Goal: Task Accomplishment & Management: Manage account settings

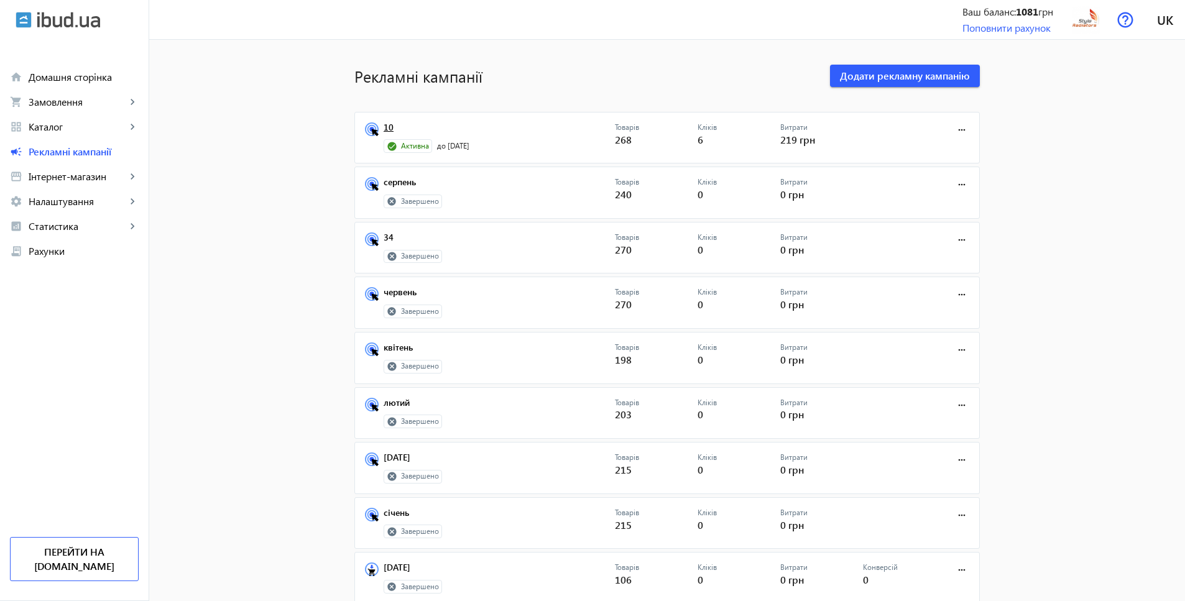
click at [384, 126] on link "10" at bounding box center [499, 130] width 231 height 17
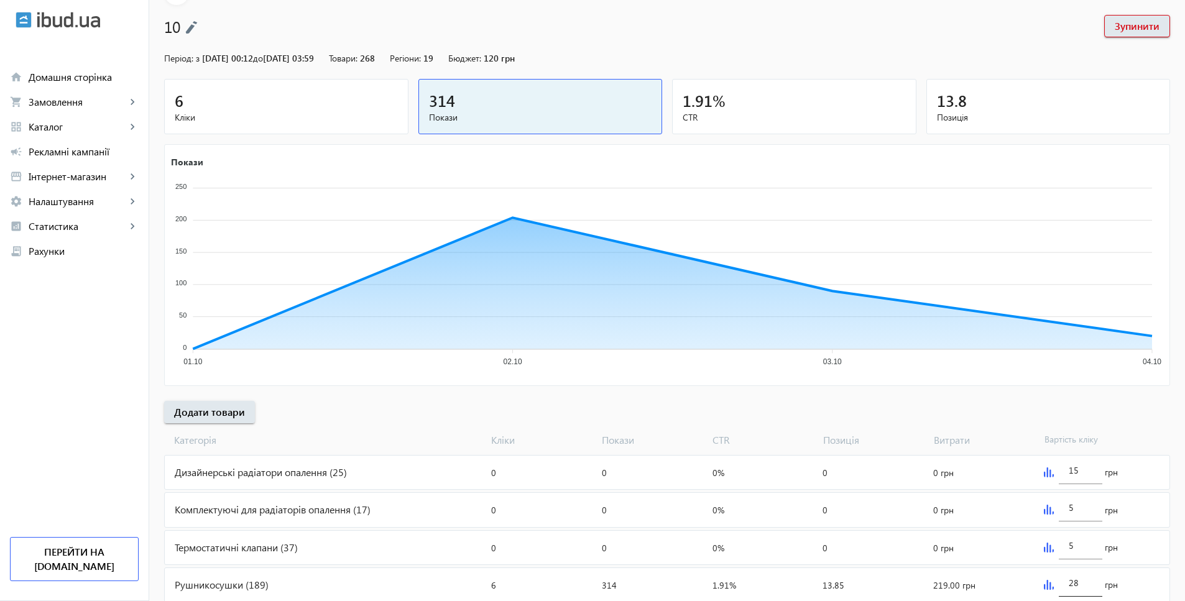
scroll to position [111, 0]
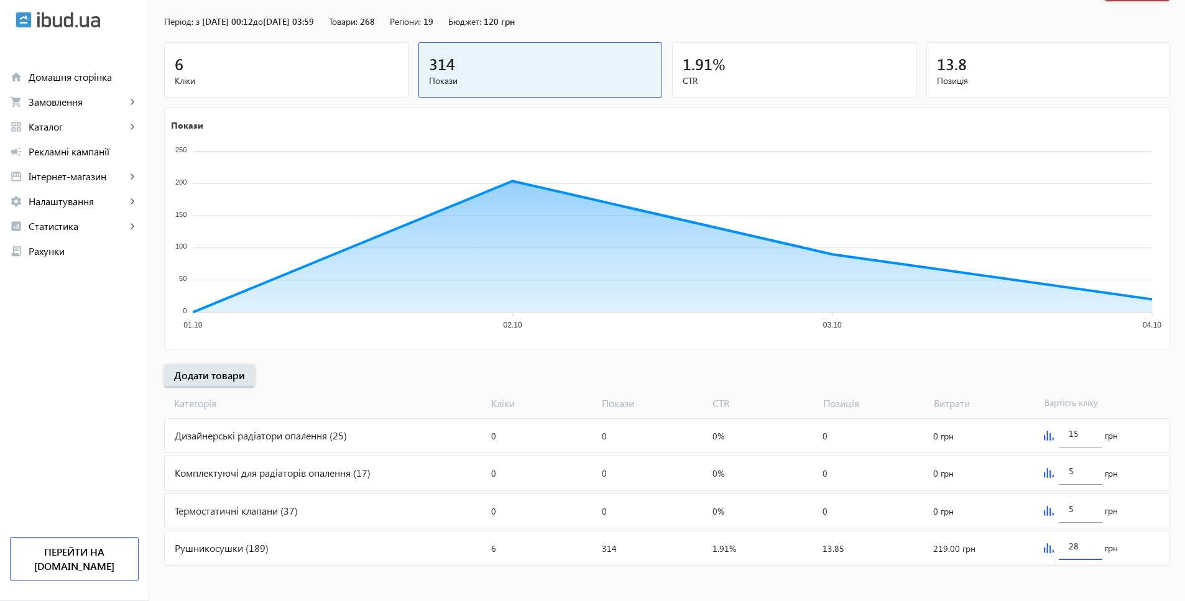
drag, startPoint x: 1085, startPoint y: 546, endPoint x: 1060, endPoint y: 545, distance: 24.9
click at [1060, 545] on div "28" at bounding box center [1081, 542] width 44 height 35
type input "25"
click at [1156, 397] on div "Категорія Кліки Покази CTR Позиція Витрати Вартість кліку" at bounding box center [667, 404] width 1006 height 14
click at [250, 543] on div "Рушникосушки (189)" at bounding box center [325, 549] width 321 height 34
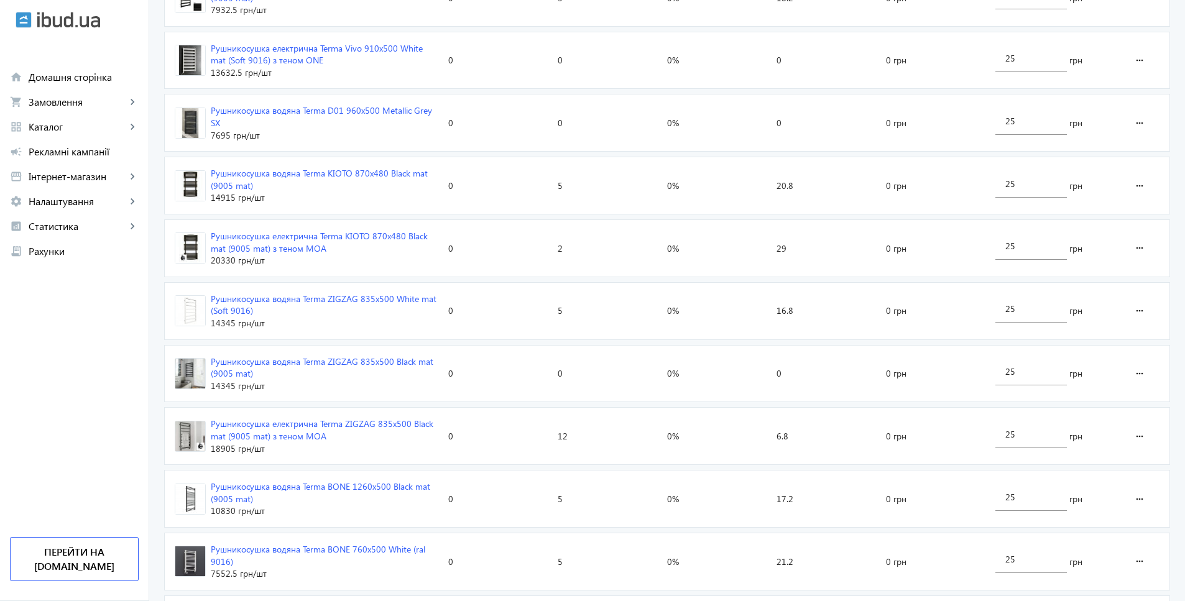
scroll to position [929, 0]
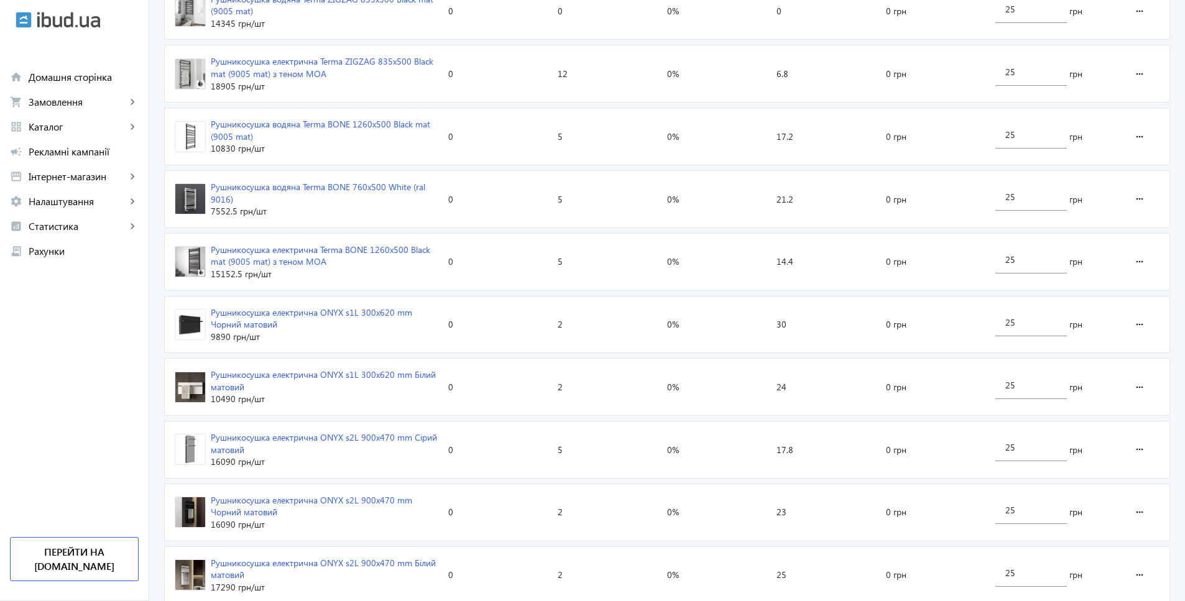
click at [345, 431] on div "Рушникосушка електрична ONYX s2L 900x470 mm Сірий матовий" at bounding box center [325, 443] width 228 height 24
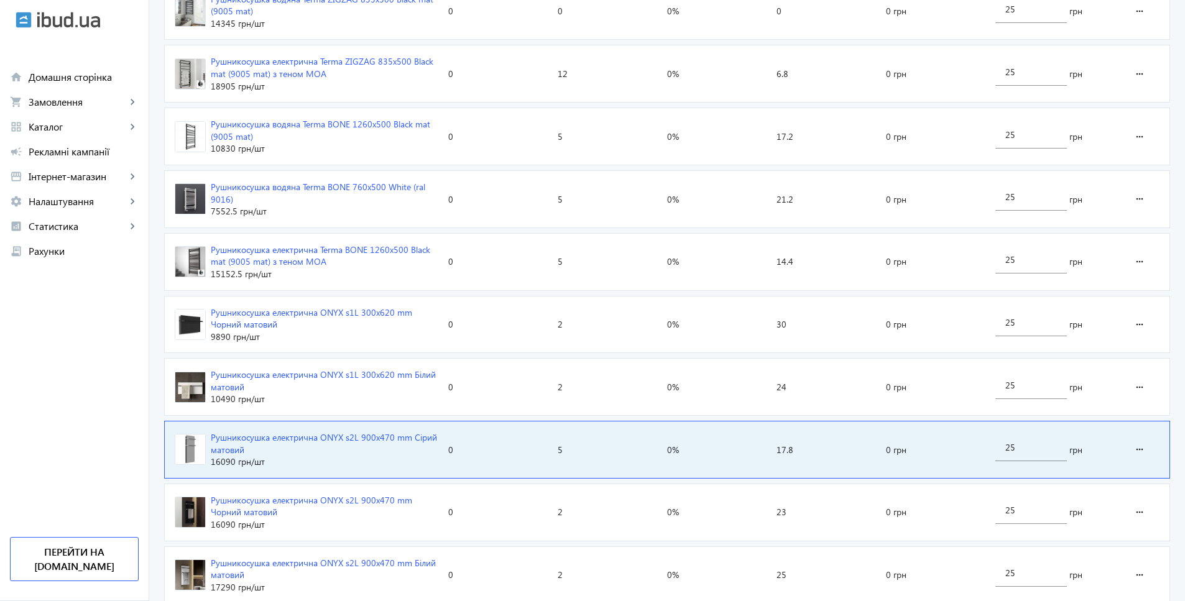
click at [362, 431] on div "Рушникосушка електрична ONYX s2L 900x470 mm Сірий матовий" at bounding box center [325, 443] width 228 height 24
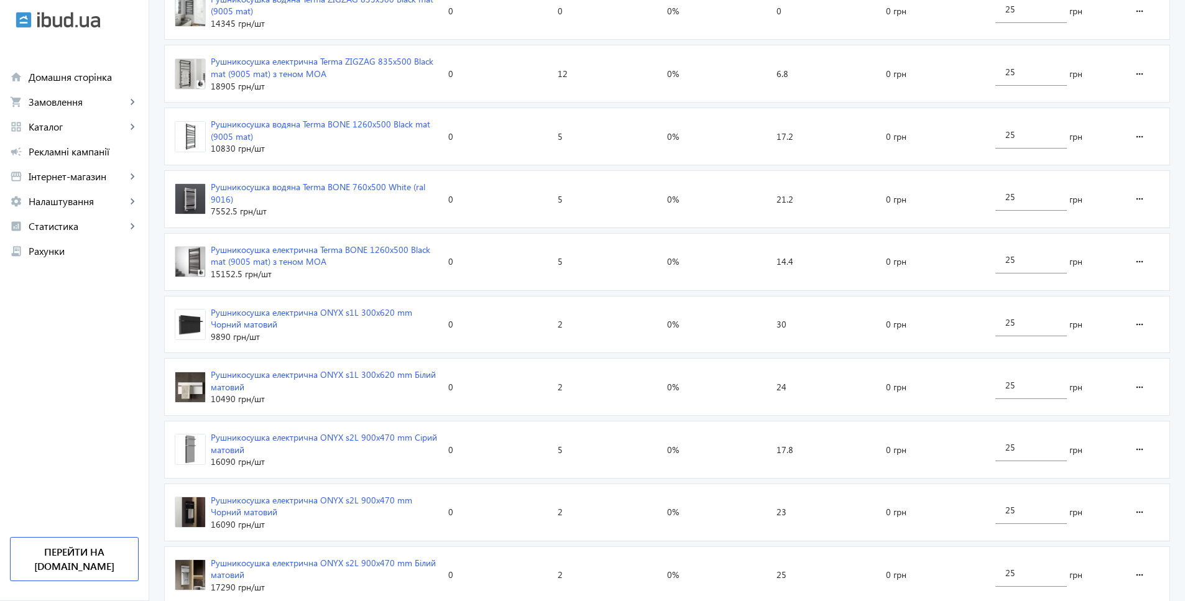
click at [362, 431] on div "Рушникосушка електрична ONYX s2L 900x470 mm Сірий матовий" at bounding box center [325, 443] width 228 height 24
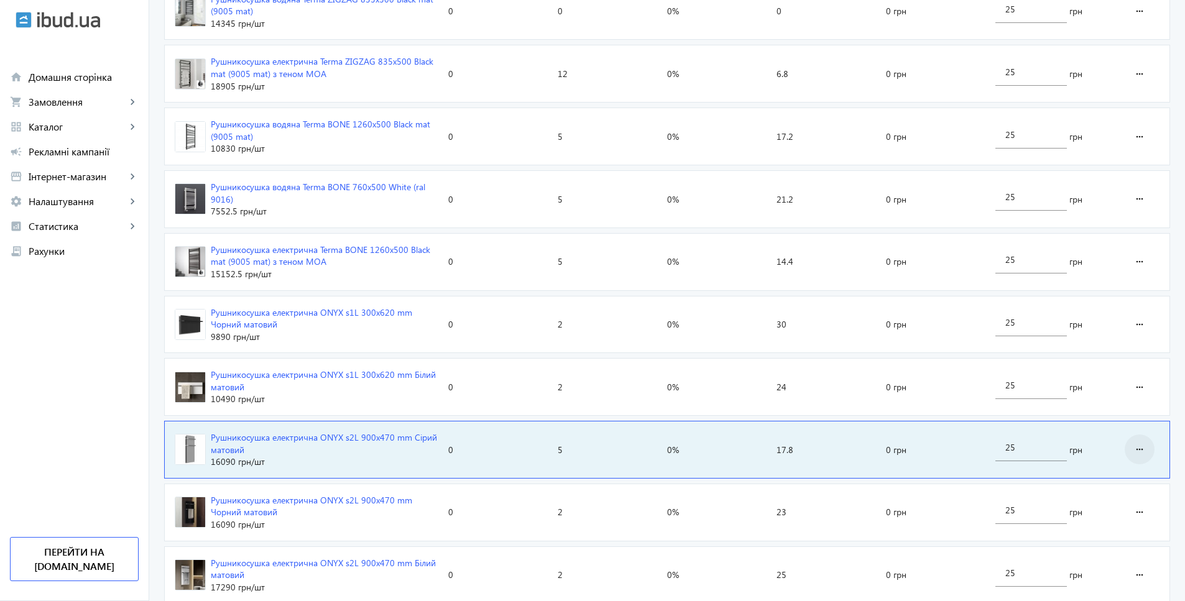
click at [1139, 435] on mat-icon "more_horiz" at bounding box center [1139, 450] width 15 height 30
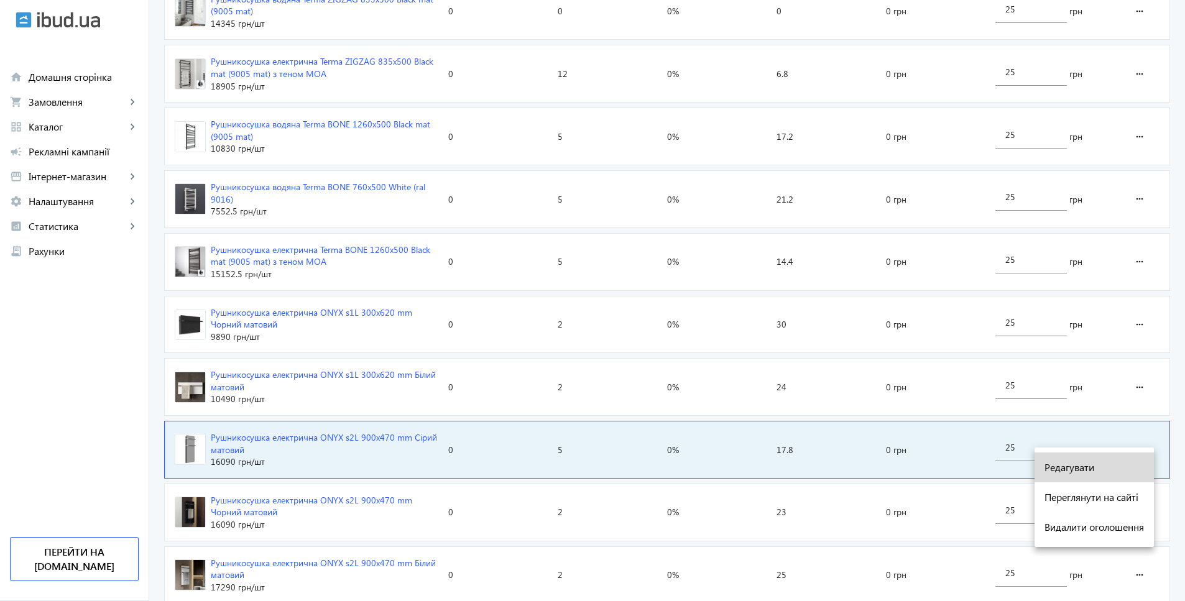
click at [1077, 466] on span "Редагувати" at bounding box center [1093, 468] width 99 height 10
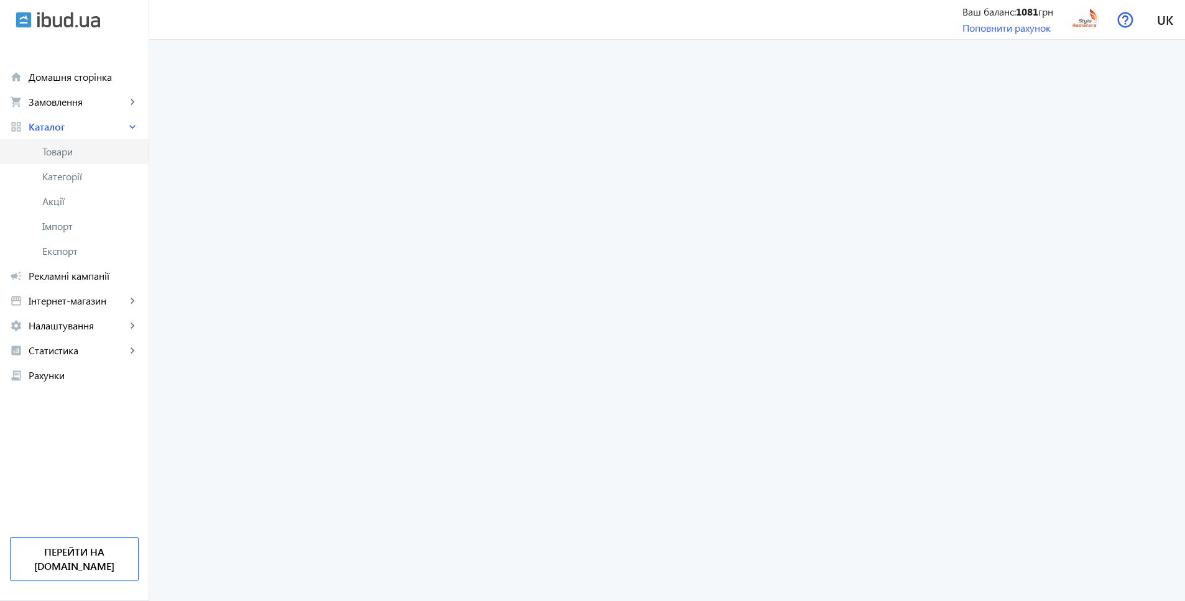
click at [35, 145] on link "Товари" at bounding box center [74, 151] width 149 height 25
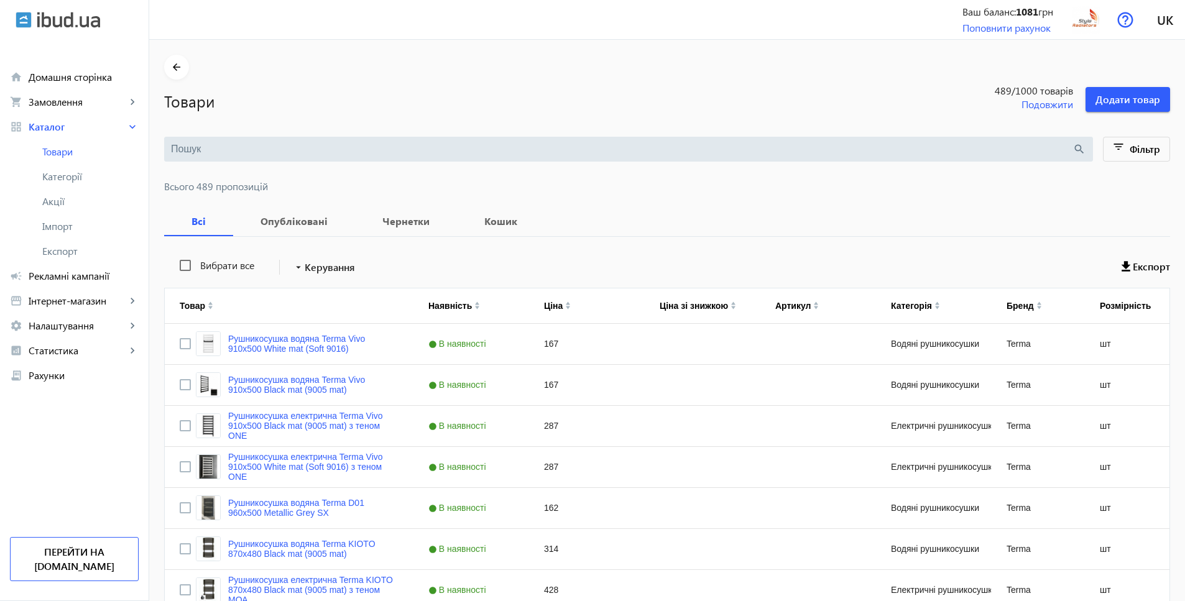
click at [256, 151] on input "search" at bounding box center [621, 149] width 901 height 14
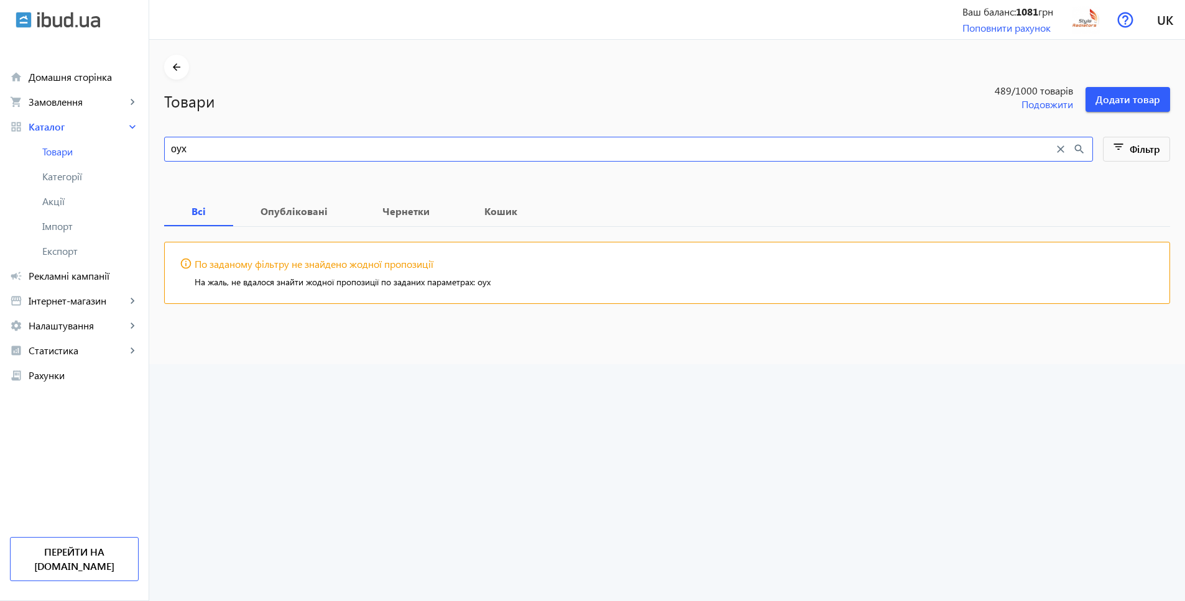
click at [171, 147] on input "oyx" at bounding box center [612, 149] width 883 height 14
type input "onyx"
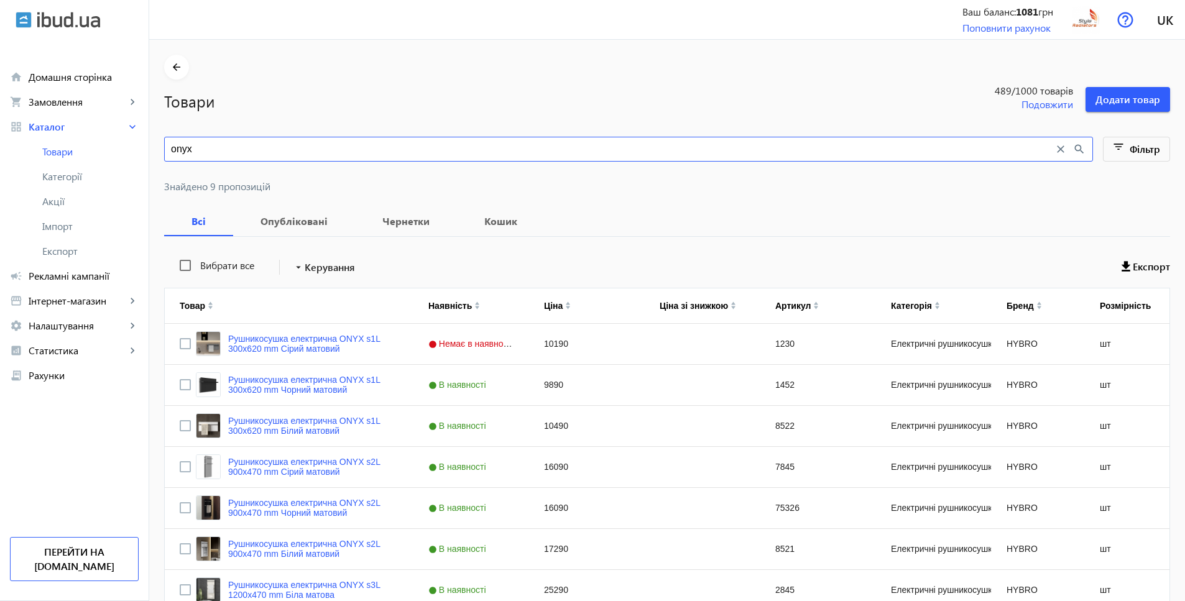
scroll to position [150, 0]
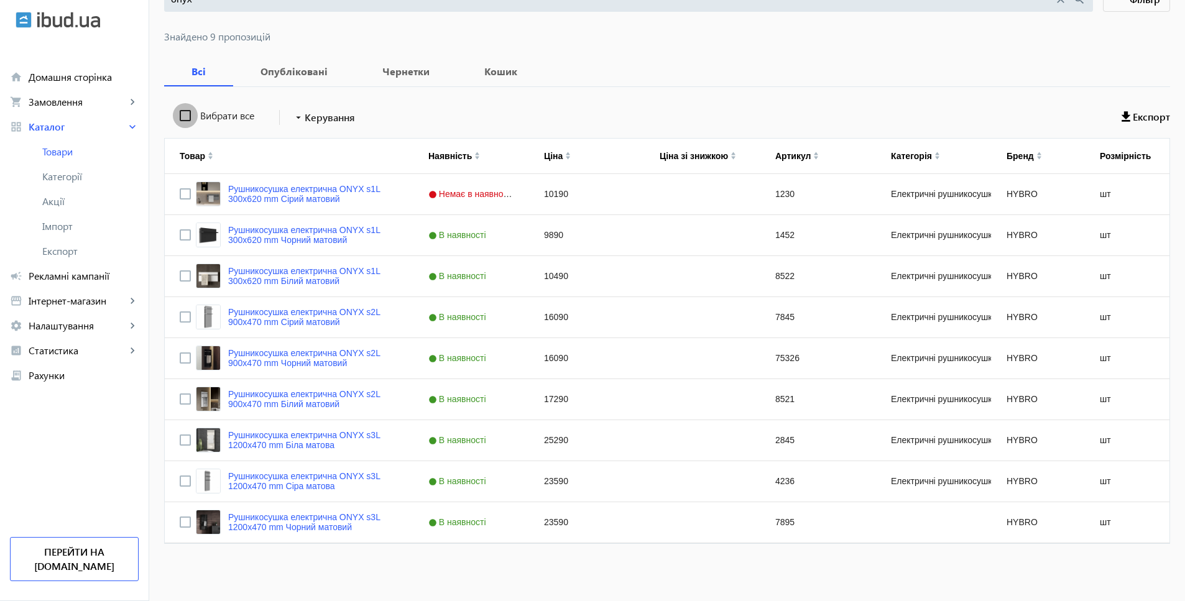
click at [177, 114] on input "Вибрати все" at bounding box center [185, 115] width 25 height 25
checkbox input "true"
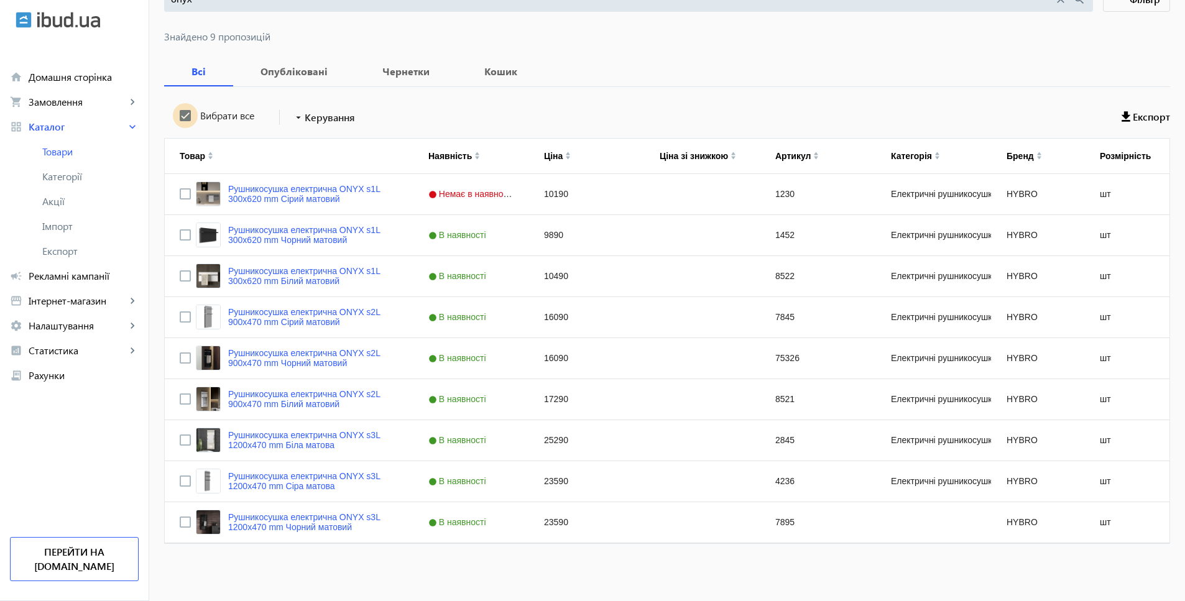
checkbox input "true"
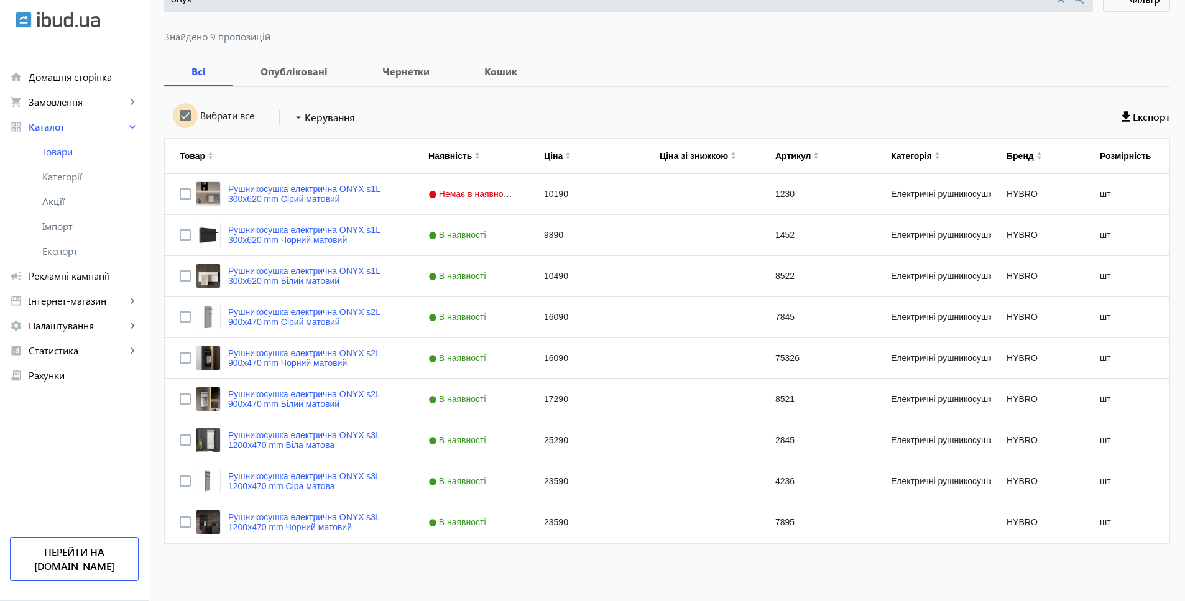
checkbox input "true"
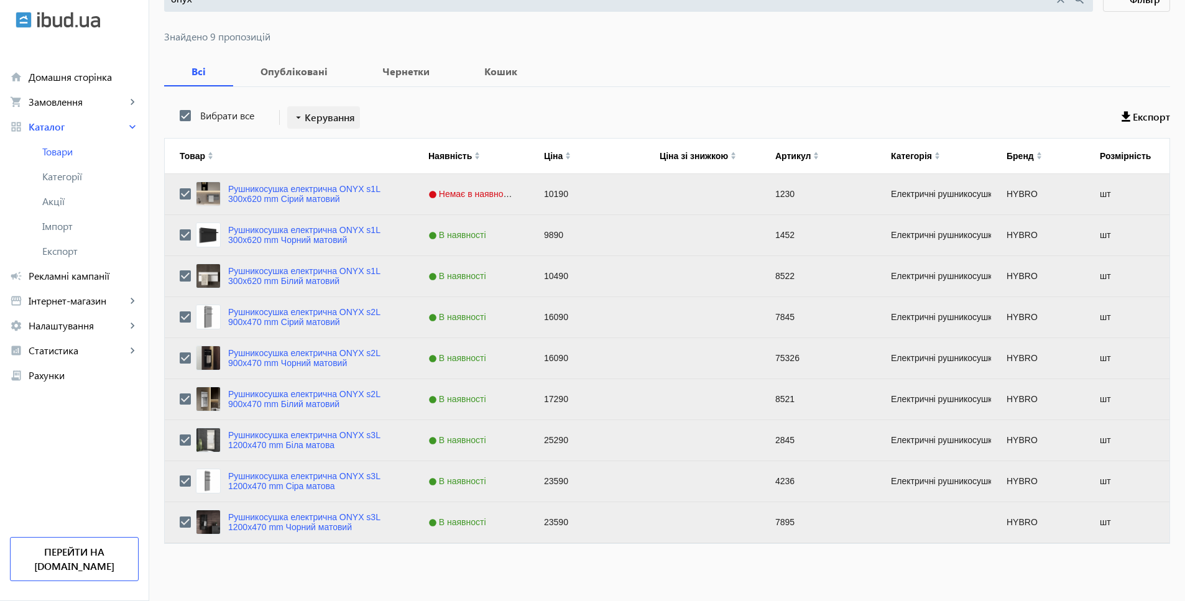
click at [305, 114] on span "Керування" at bounding box center [330, 117] width 50 height 15
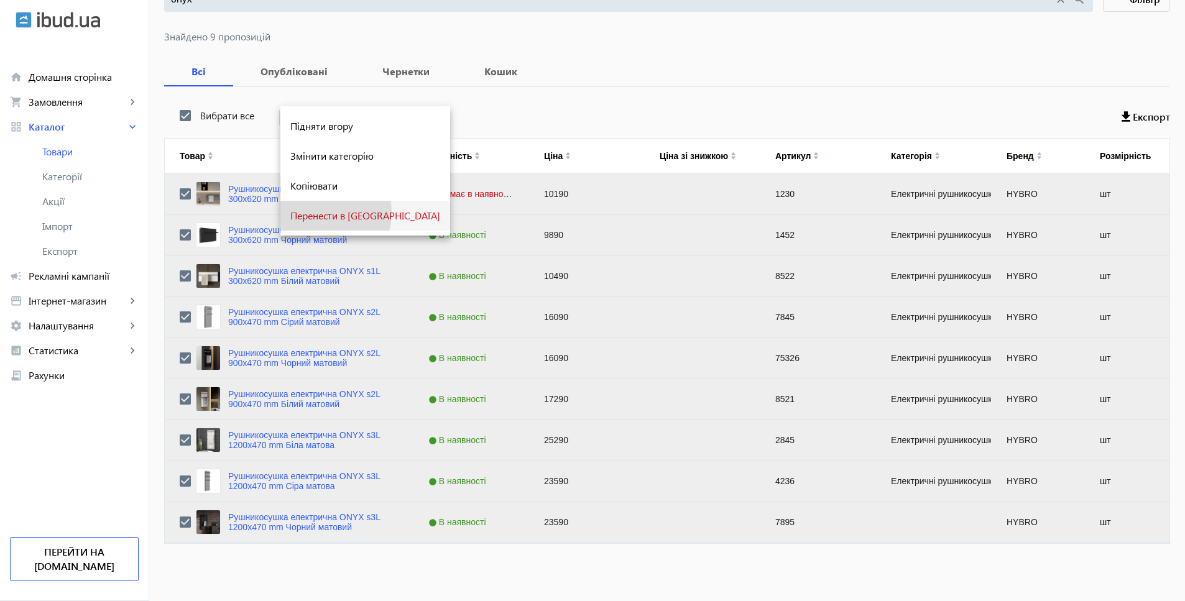
click at [318, 212] on span "Перенести в кошик" at bounding box center [365, 216] width 150 height 10
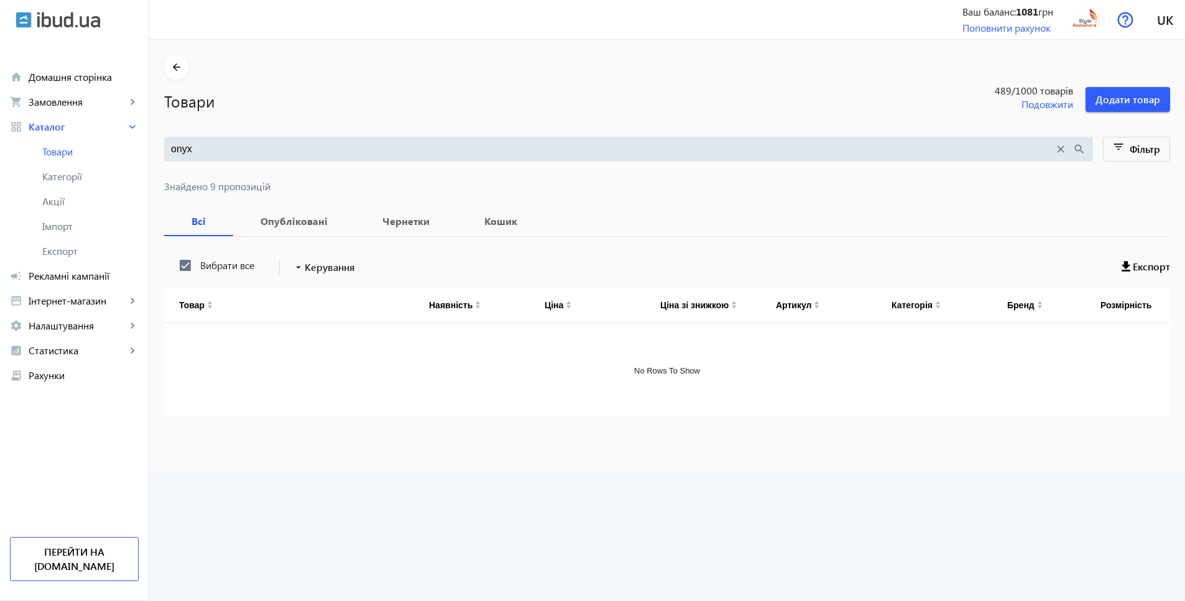
scroll to position [0, 0]
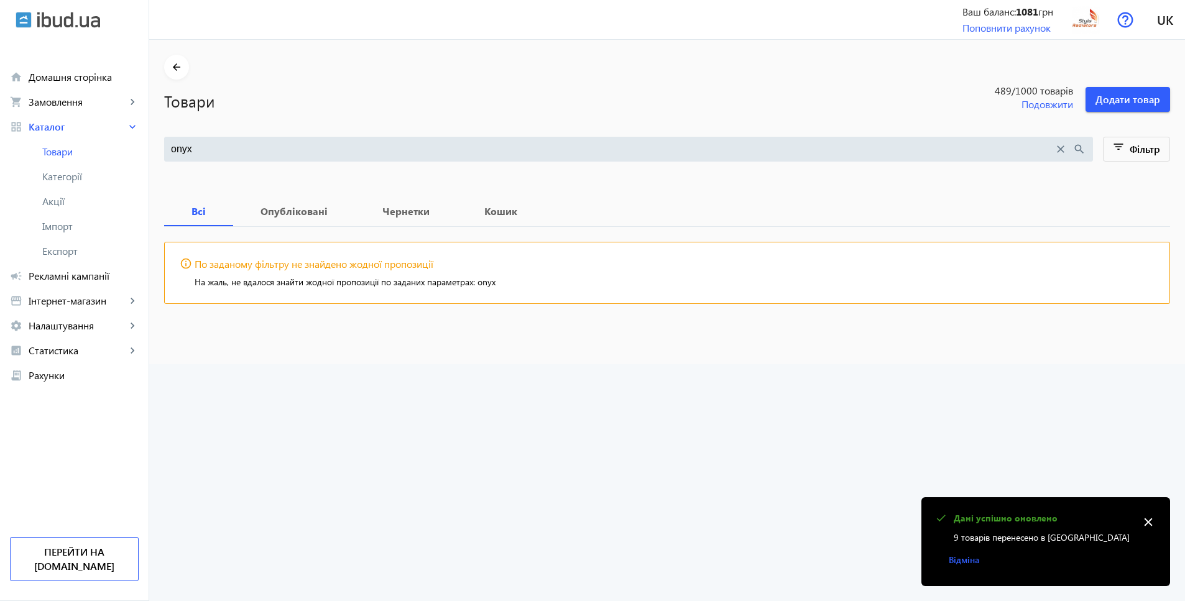
click at [300, 152] on input "onyx" at bounding box center [612, 149] width 883 height 14
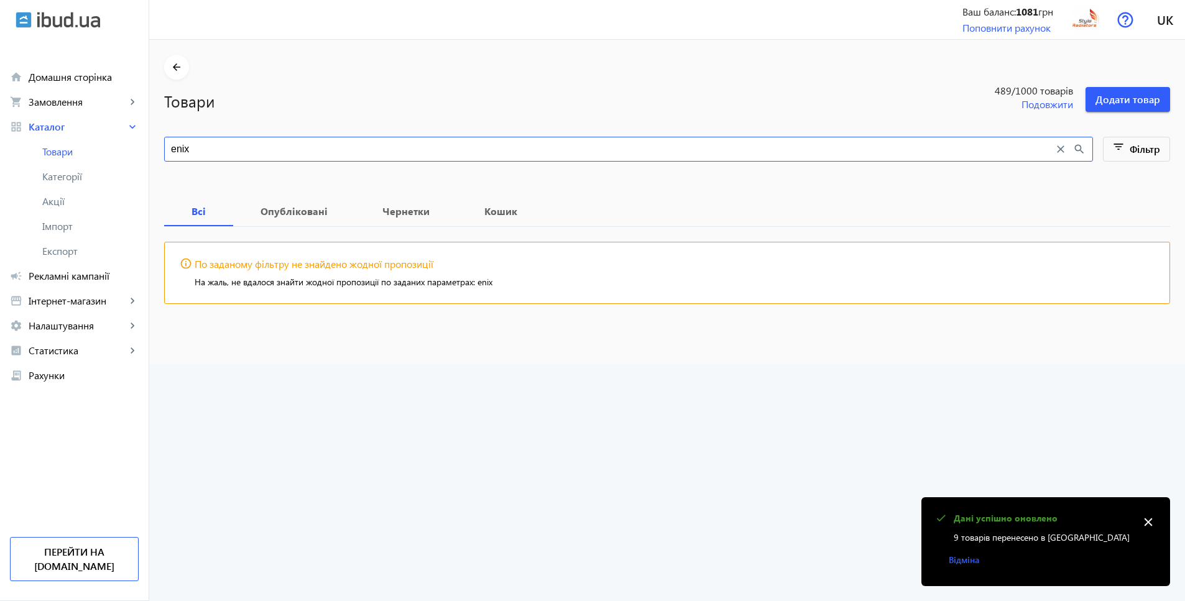
type input "Unix"
drag, startPoint x: 300, startPoint y: 152, endPoint x: 207, endPoint y: 145, distance: 93.5
click at [207, 146] on input "Unix" at bounding box center [612, 149] width 883 height 14
drag, startPoint x: 226, startPoint y: 148, endPoint x: 114, endPoint y: 145, distance: 112.6
click at [114, 145] on div "arrow_back home Домашня сторінка shopping_cart Замовлення keyboard_arrow_right …" at bounding box center [592, 300] width 1185 height 601
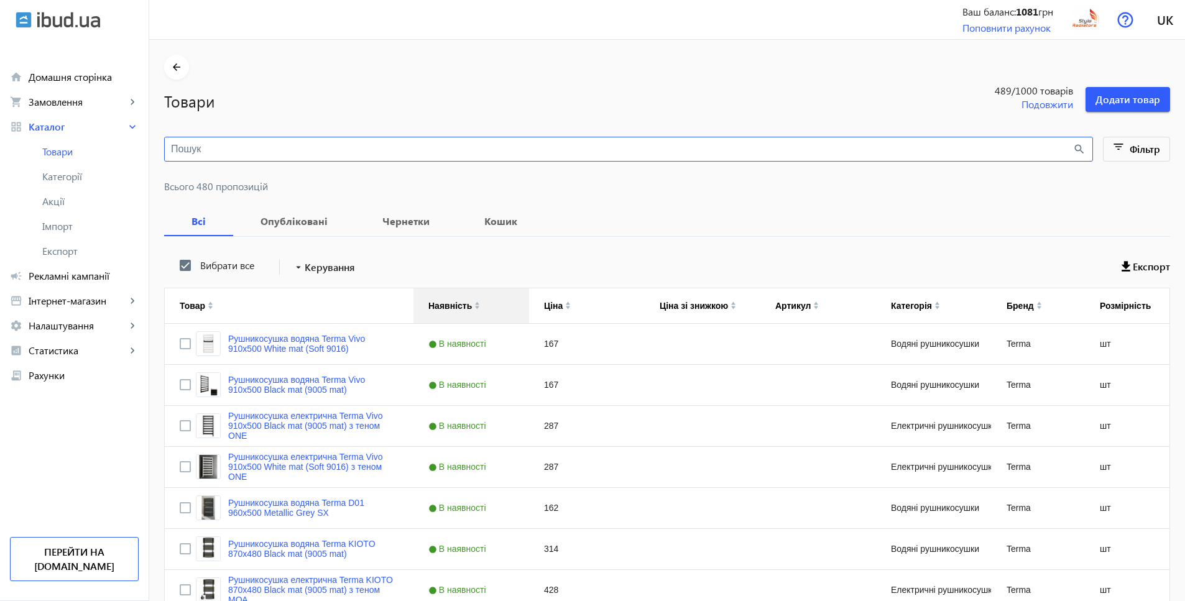
click at [446, 313] on div "Наявність" at bounding box center [471, 305] width 86 height 35
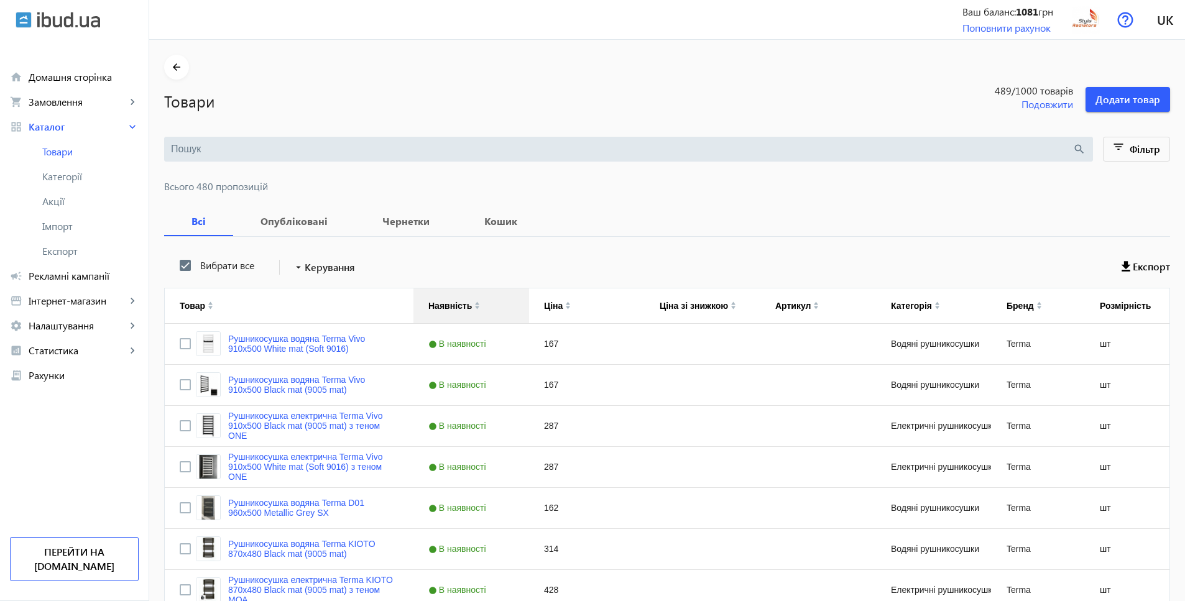
click at [447, 310] on div "Наявність" at bounding box center [450, 306] width 44 height 10
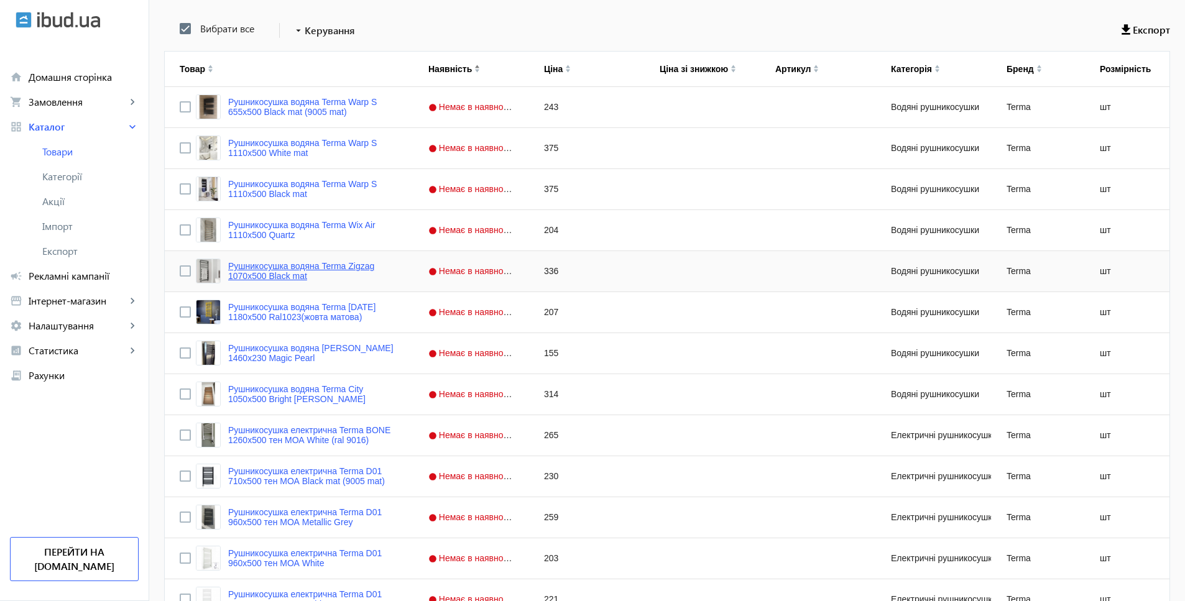
scroll to position [239, 0]
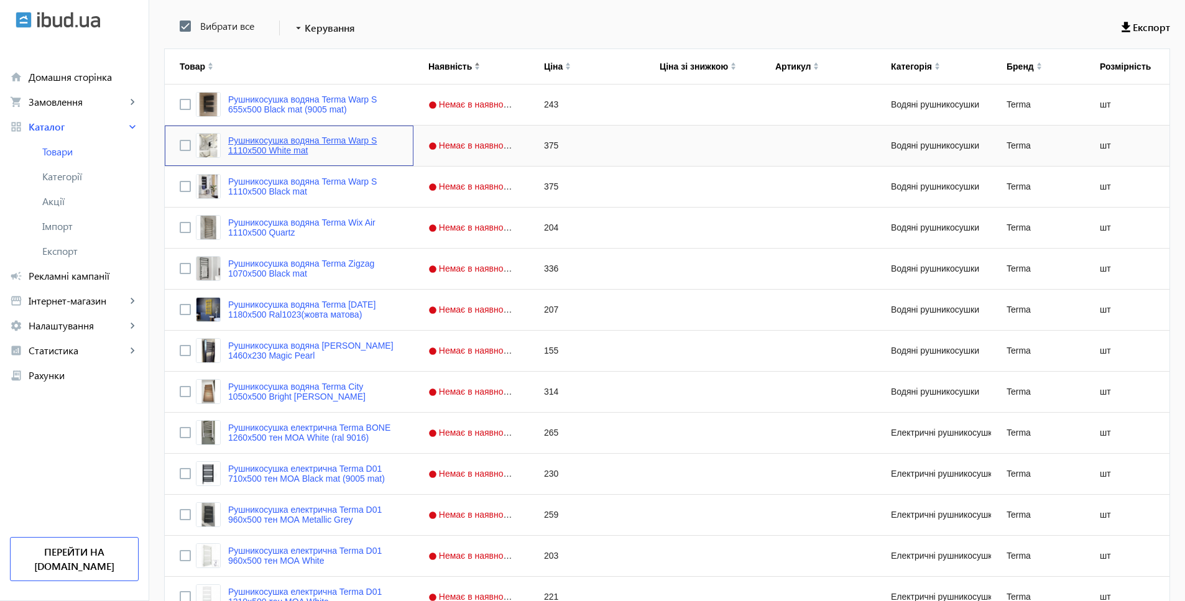
click at [322, 140] on link "Рушникосушка водяна Terma Warp S 1110x500 White mat" at bounding box center [313, 146] width 170 height 20
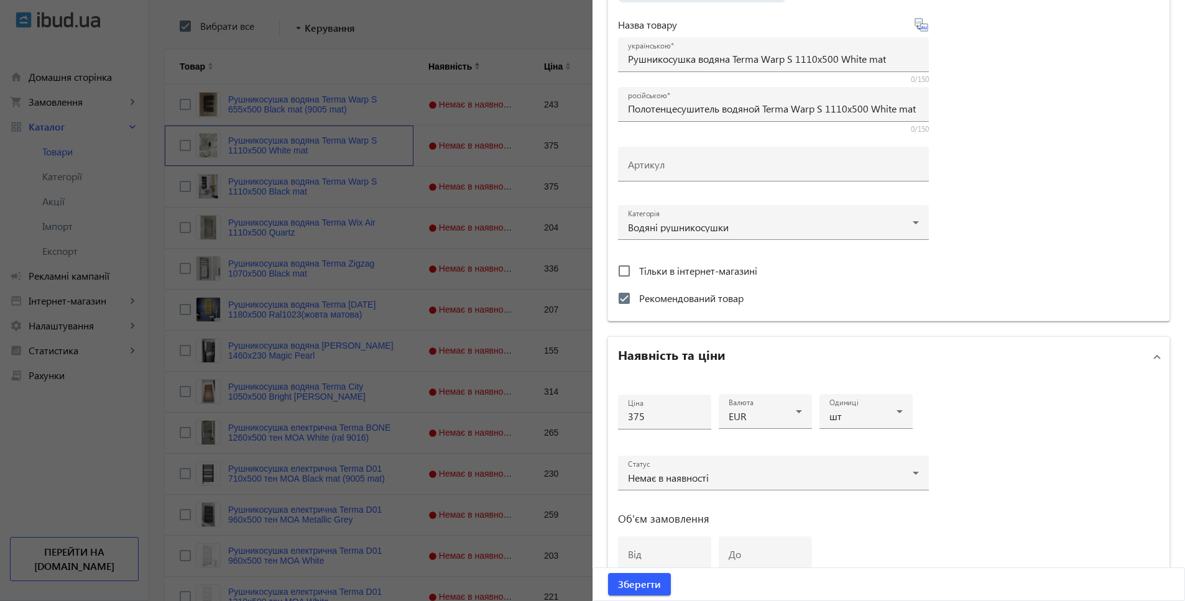
scroll to position [366, 0]
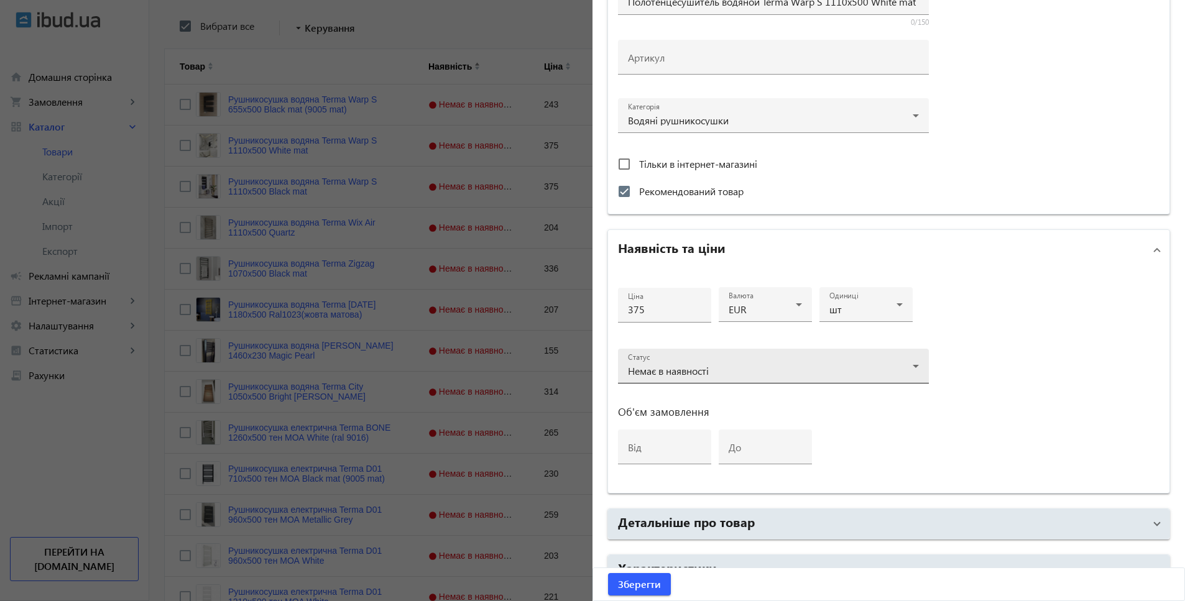
click at [744, 371] on div "Немає в наявності" at bounding box center [770, 371] width 285 height 10
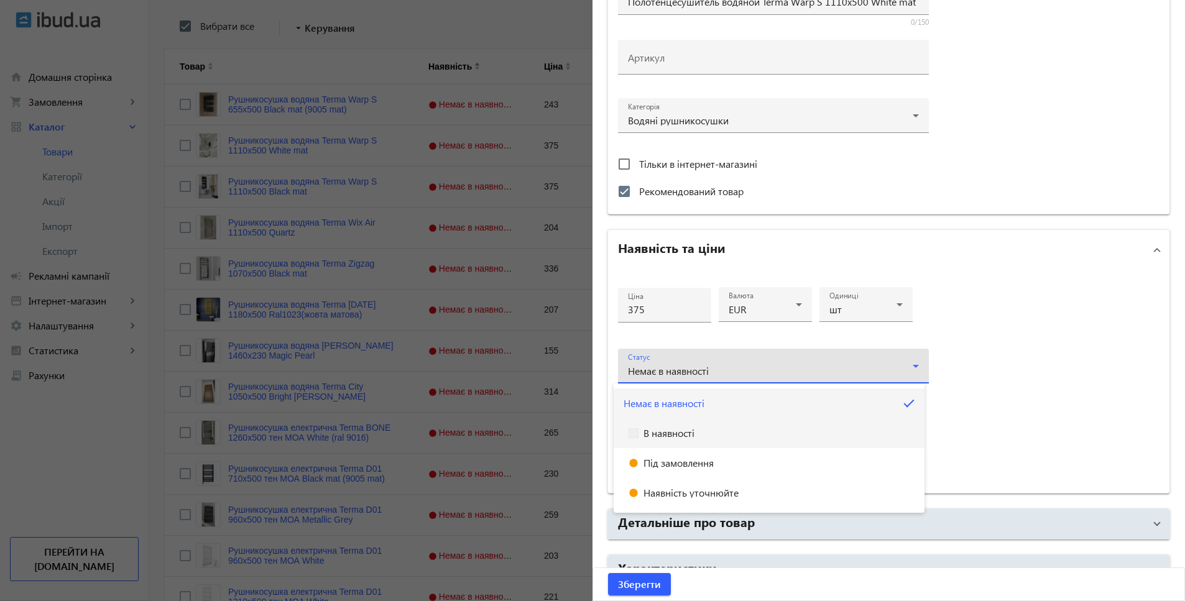
click at [652, 435] on span "В наявності" at bounding box center [668, 433] width 51 height 10
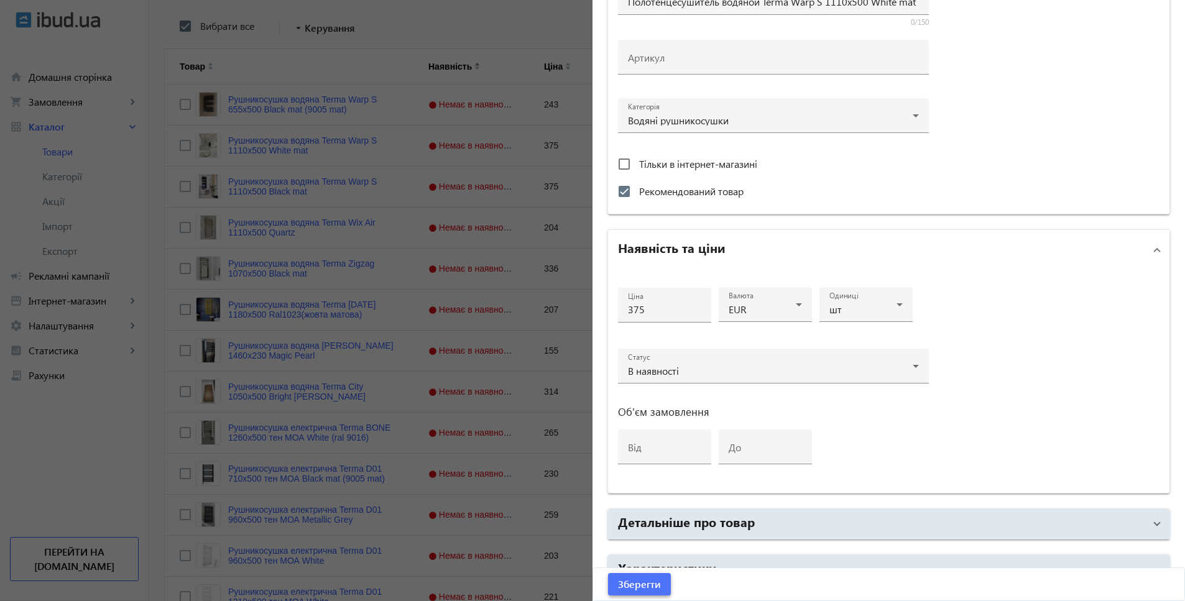
click at [628, 580] on span "Зберегти" at bounding box center [639, 585] width 43 height 14
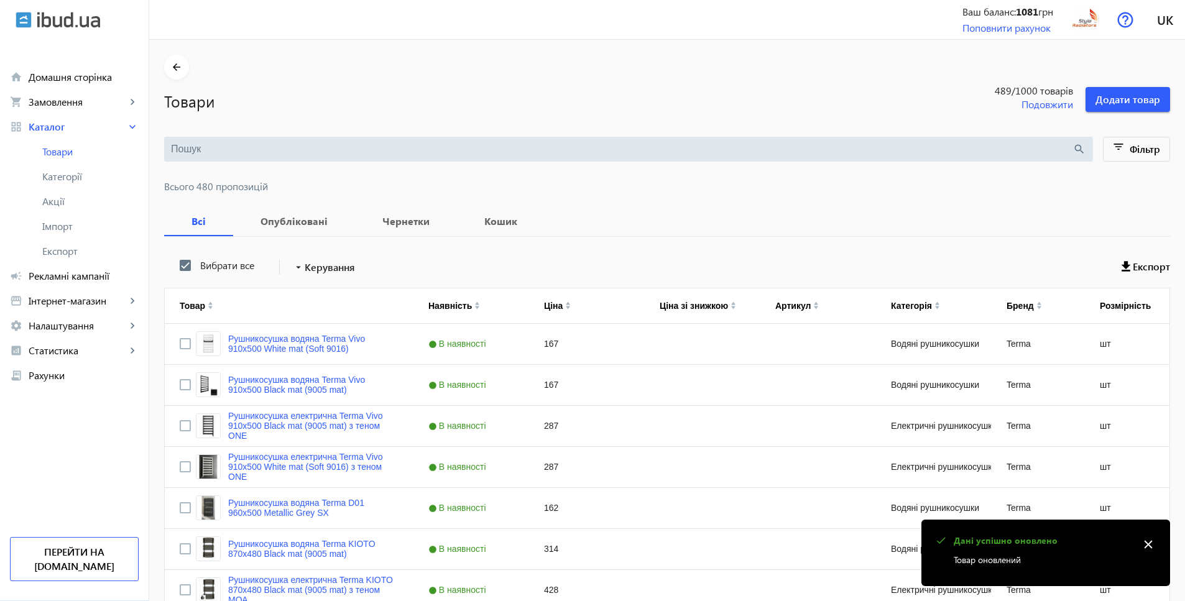
scroll to position [555, 0]
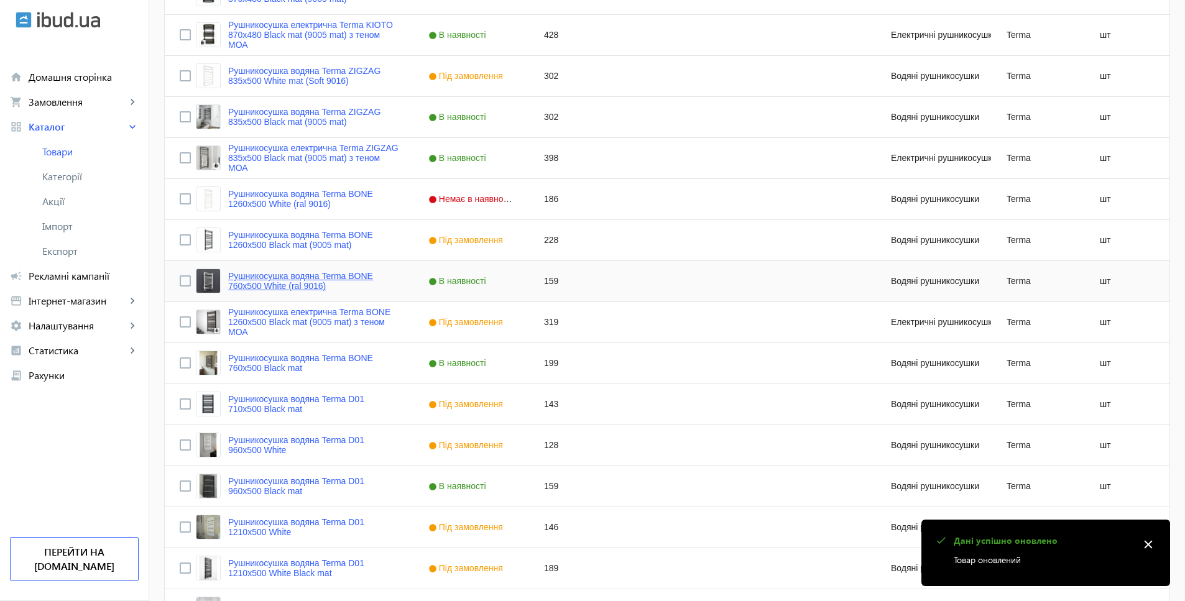
click at [337, 275] on link "Рушникосушка водяна Terma BONE 760х500 White (ral 9016)" at bounding box center [313, 281] width 170 height 20
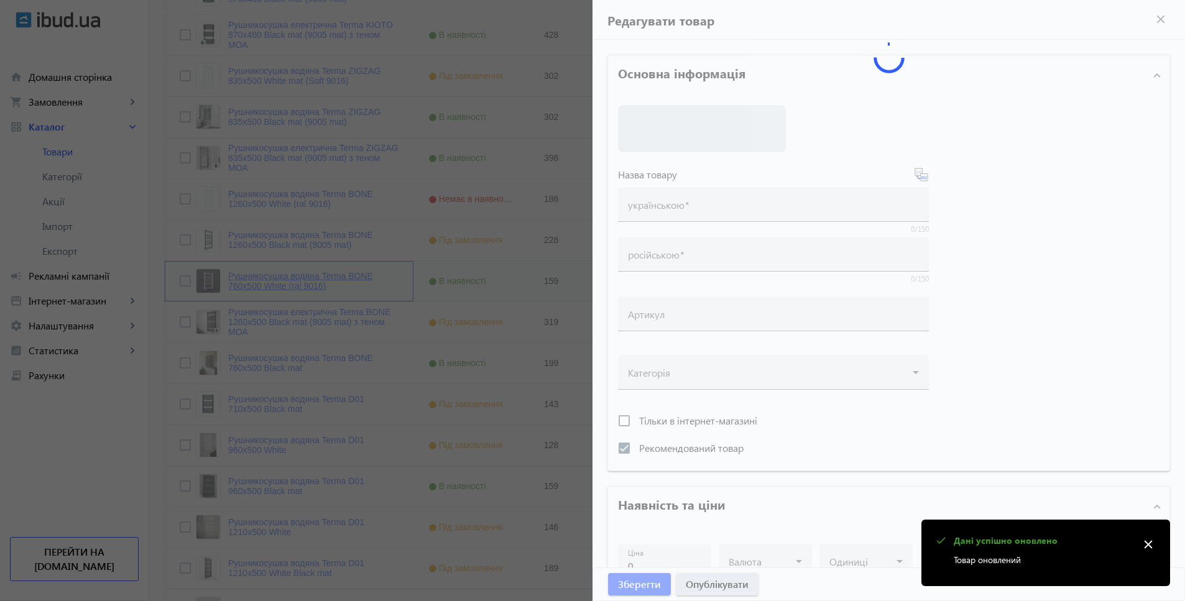
type input "Рушникосушка водяна Terma BONE 760х500 White (ral 9016)"
type input "Полотенцесушитель водяной Terma BONE 760х500 White (ral 9016)"
checkbox input "true"
type input "159"
type input "Рушникосушка Terma Vivo"
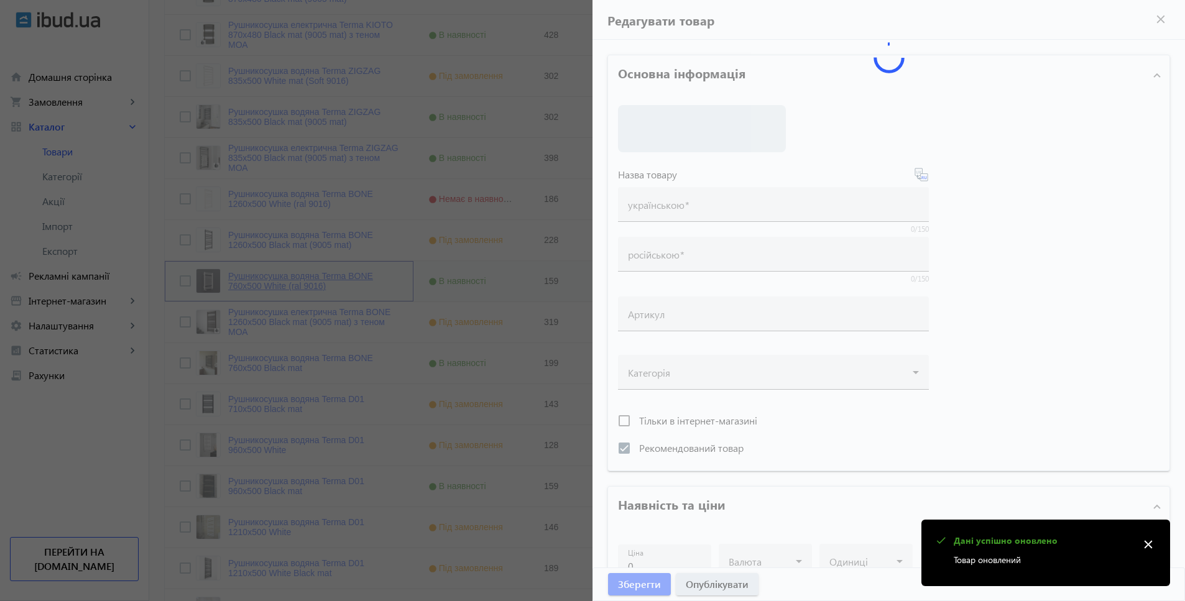
type input "Полотенцесушитель Terma Vivo - купити у Львові"
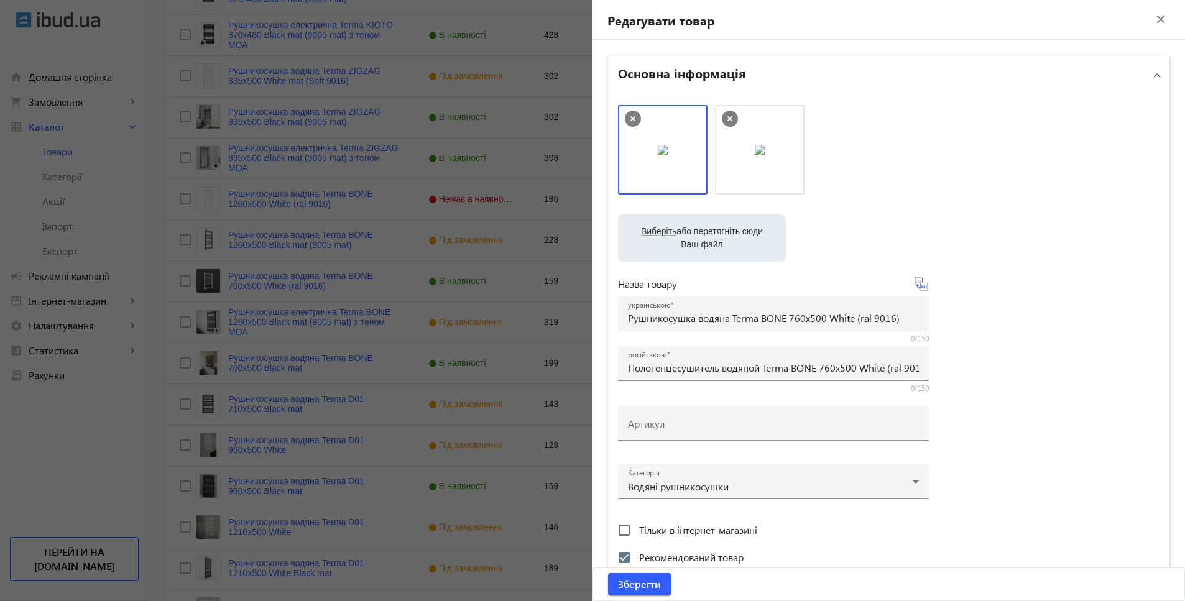
click at [1154, 22] on mat-icon "close" at bounding box center [1160, 19] width 19 height 19
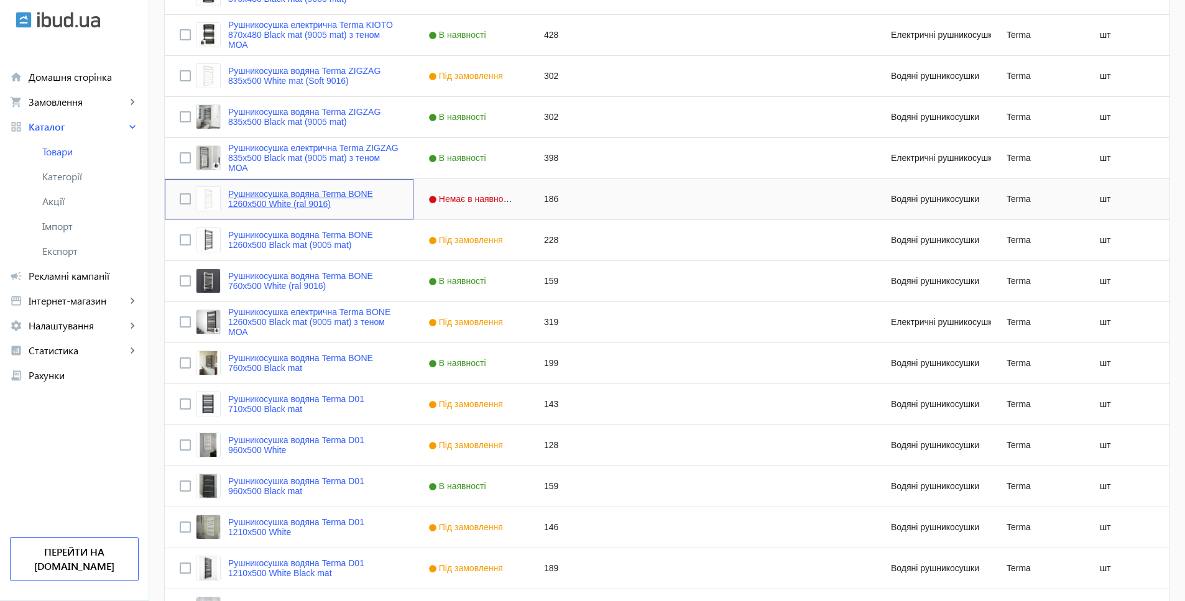
click at [335, 193] on link "Рушникосушка водяна Terma BONE 1260х500 White (ral 9016)" at bounding box center [313, 199] width 170 height 20
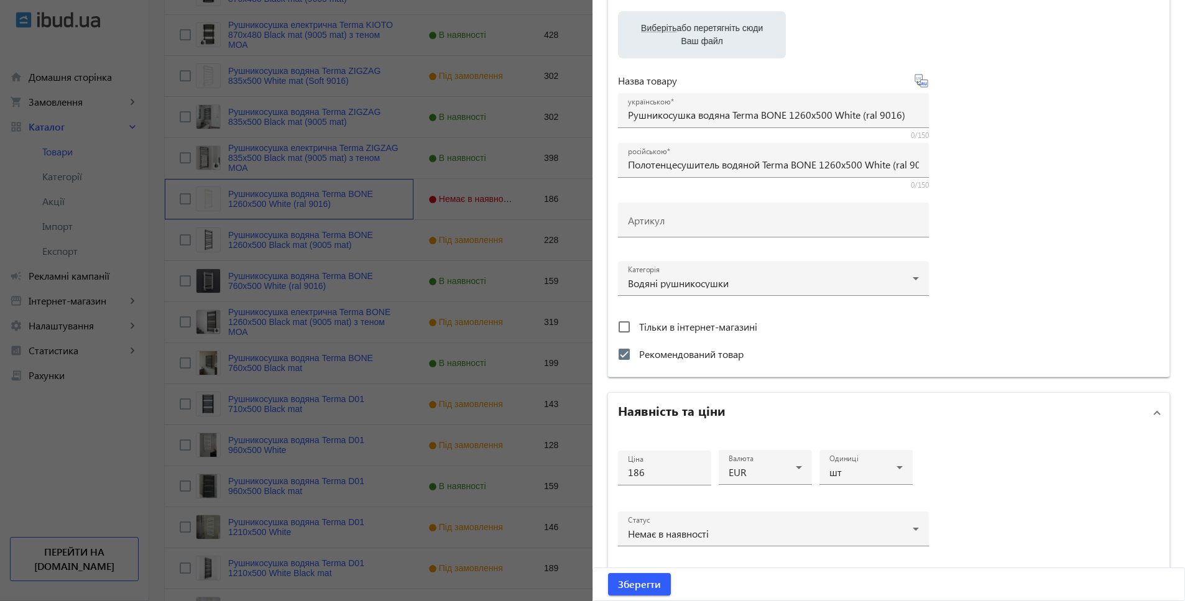
scroll to position [300, 0]
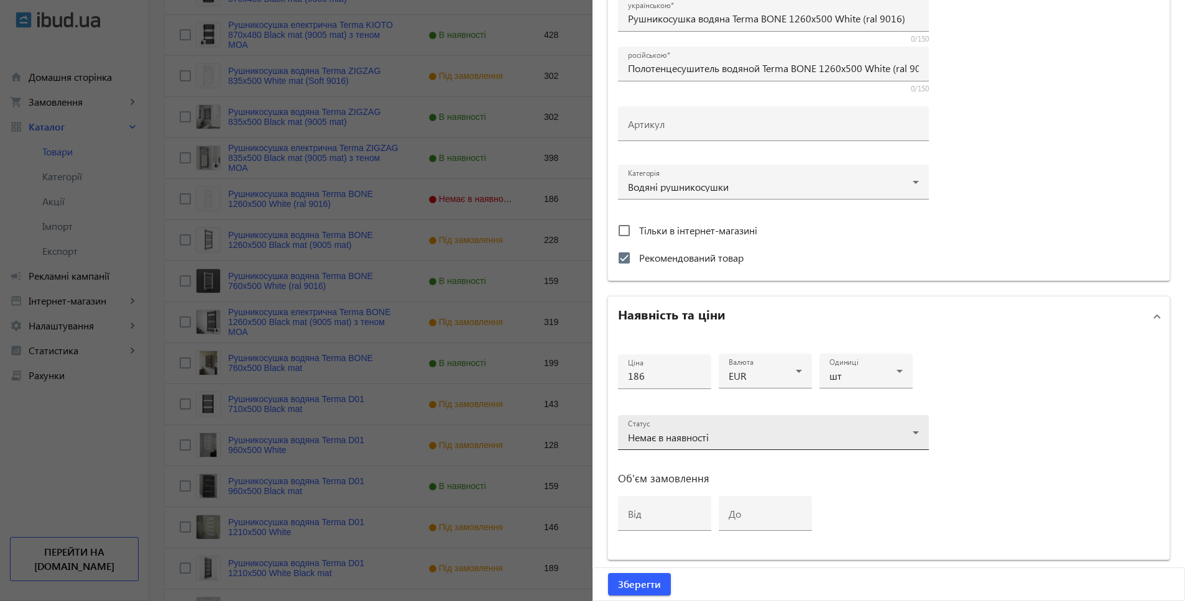
click at [717, 434] on div "Немає в наявності" at bounding box center [770, 438] width 285 height 10
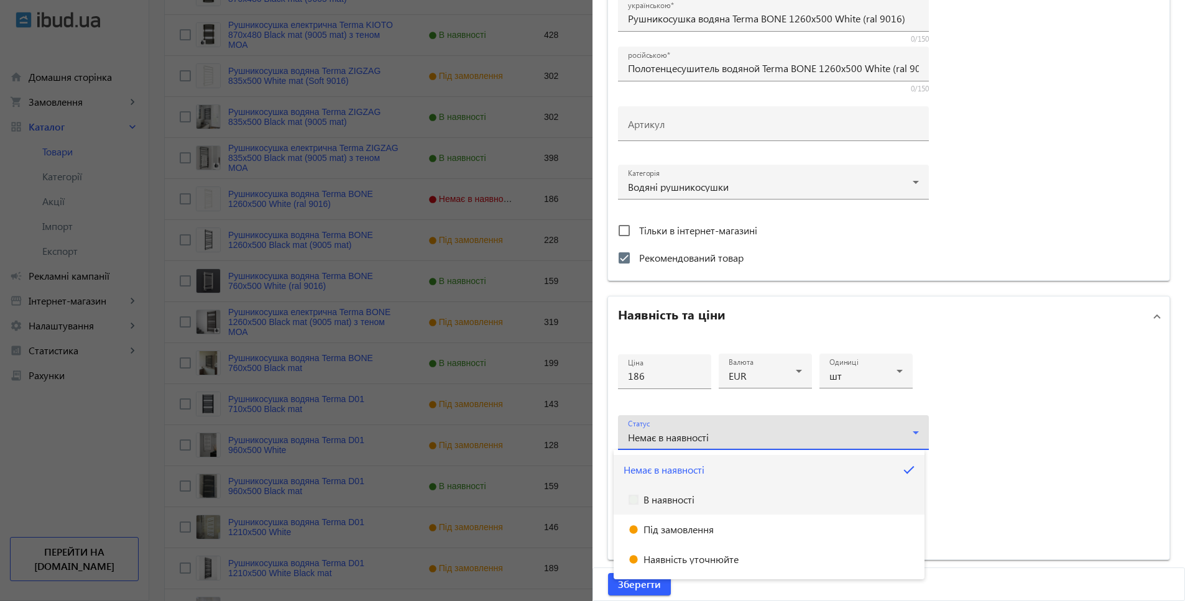
click at [646, 499] on span "В наявності" at bounding box center [668, 500] width 51 height 10
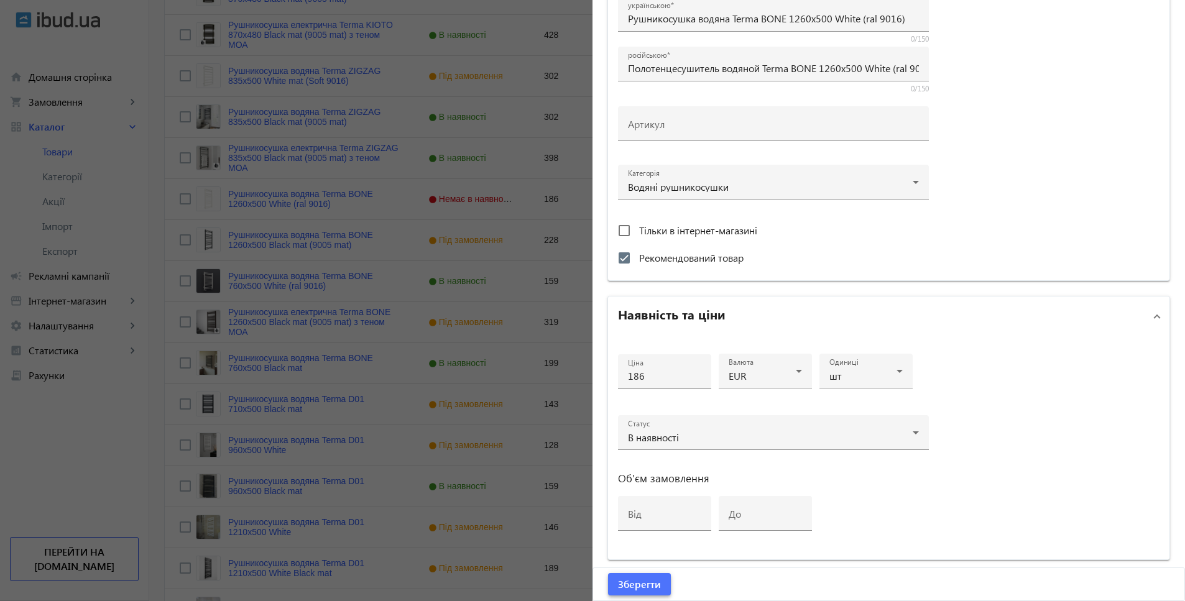
click at [624, 585] on span "Зберегти" at bounding box center [639, 585] width 43 height 14
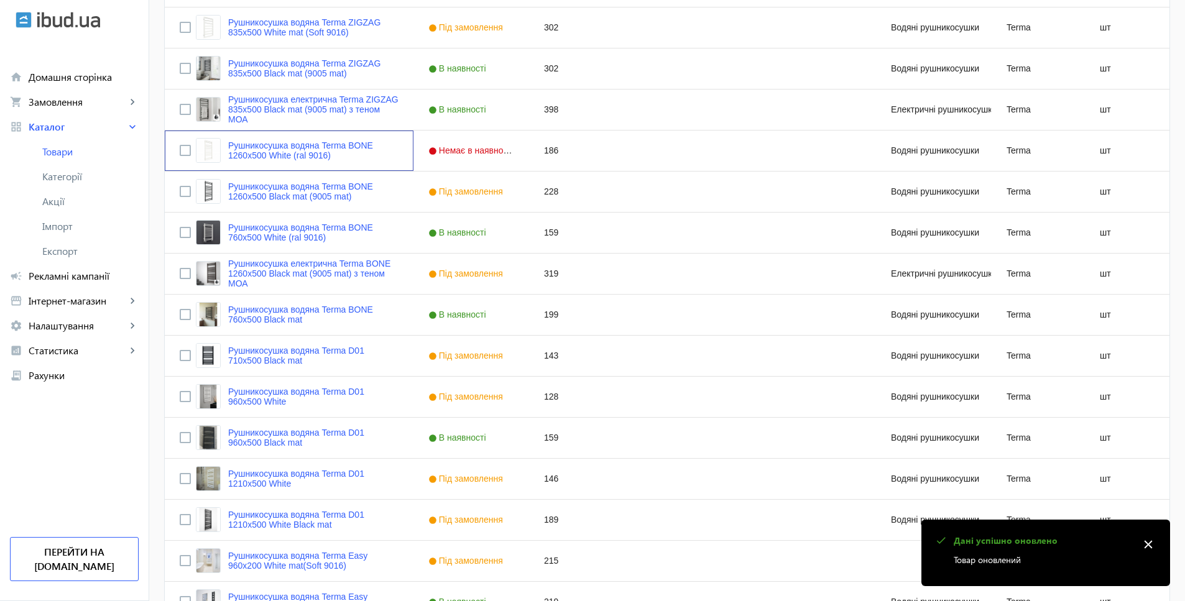
scroll to position [962, 0]
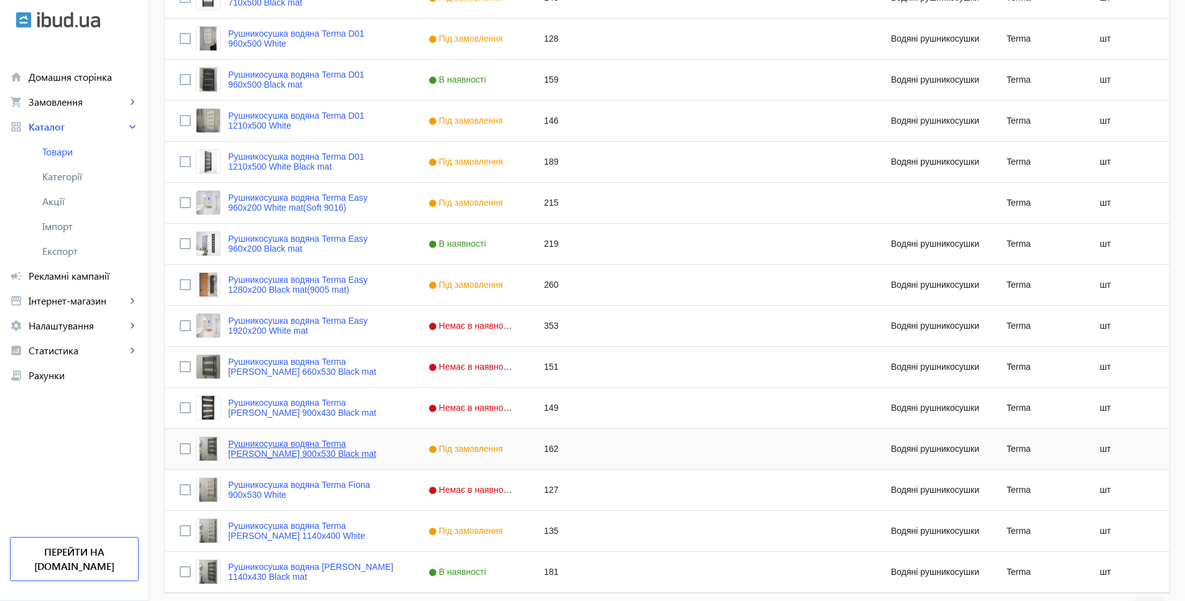
click at [285, 454] on link "Рушникосушка водяна Terma Fiona 900x530 Black mat" at bounding box center [313, 449] width 170 height 20
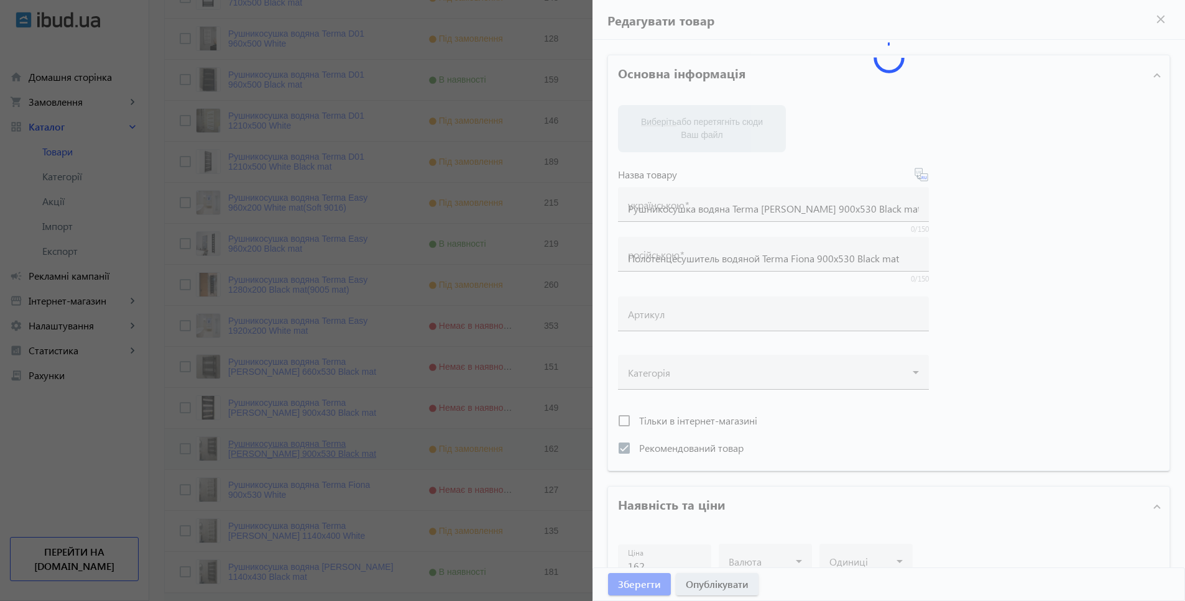
click at [285, 454] on div at bounding box center [592, 300] width 1185 height 601
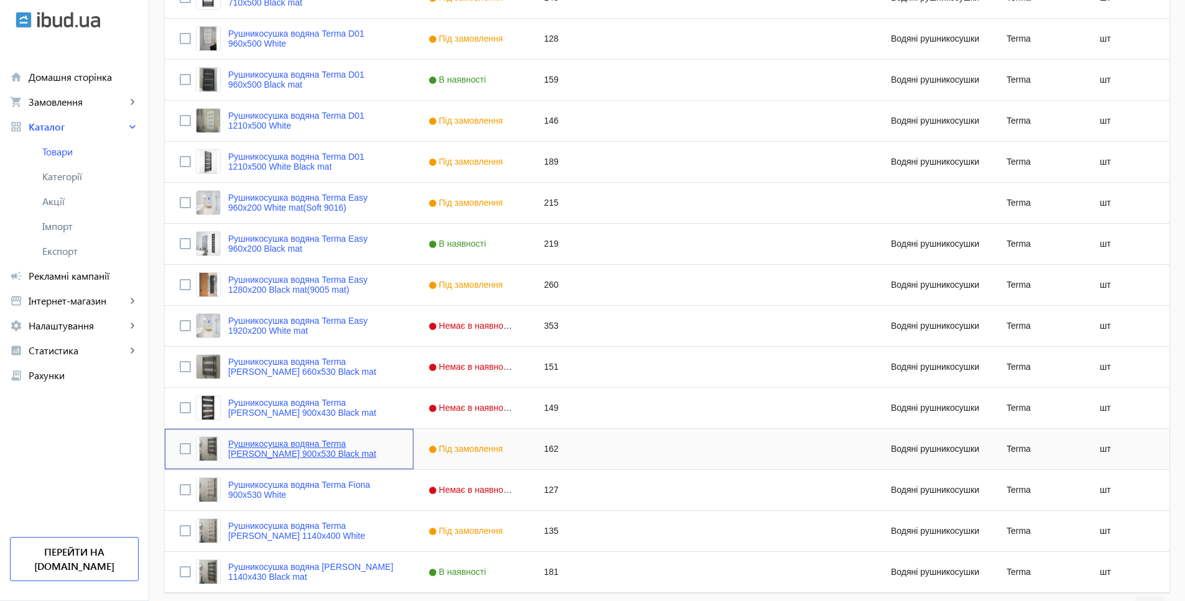
click at [263, 452] on link "Рушникосушка водяна Terma Fiona 900x530 Black mat" at bounding box center [313, 449] width 170 height 20
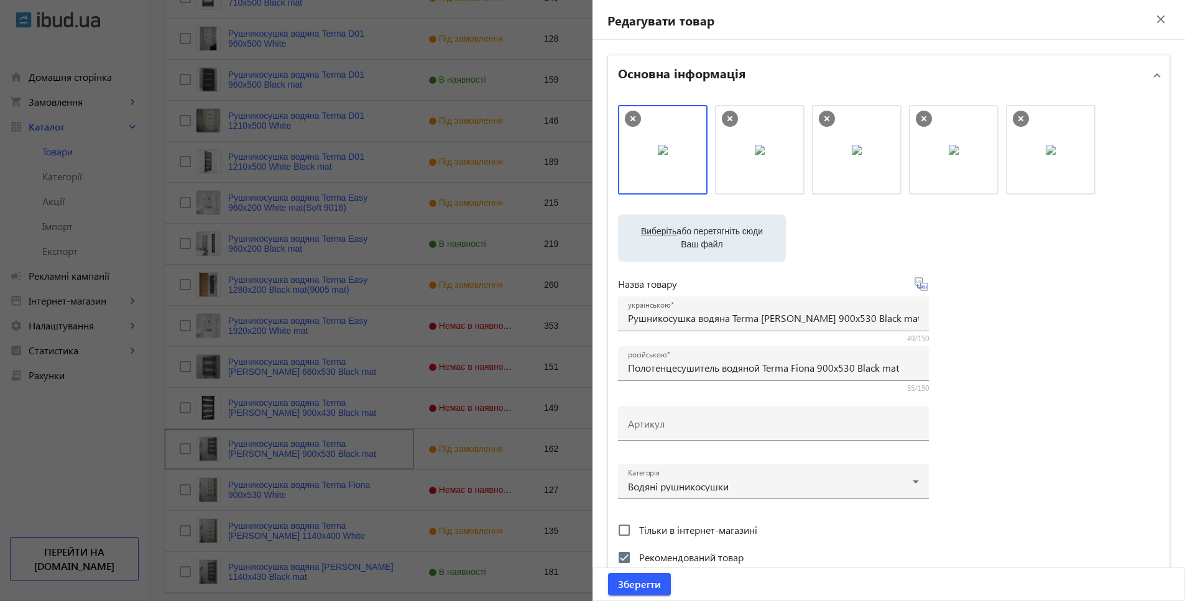
scroll to position [436, 0]
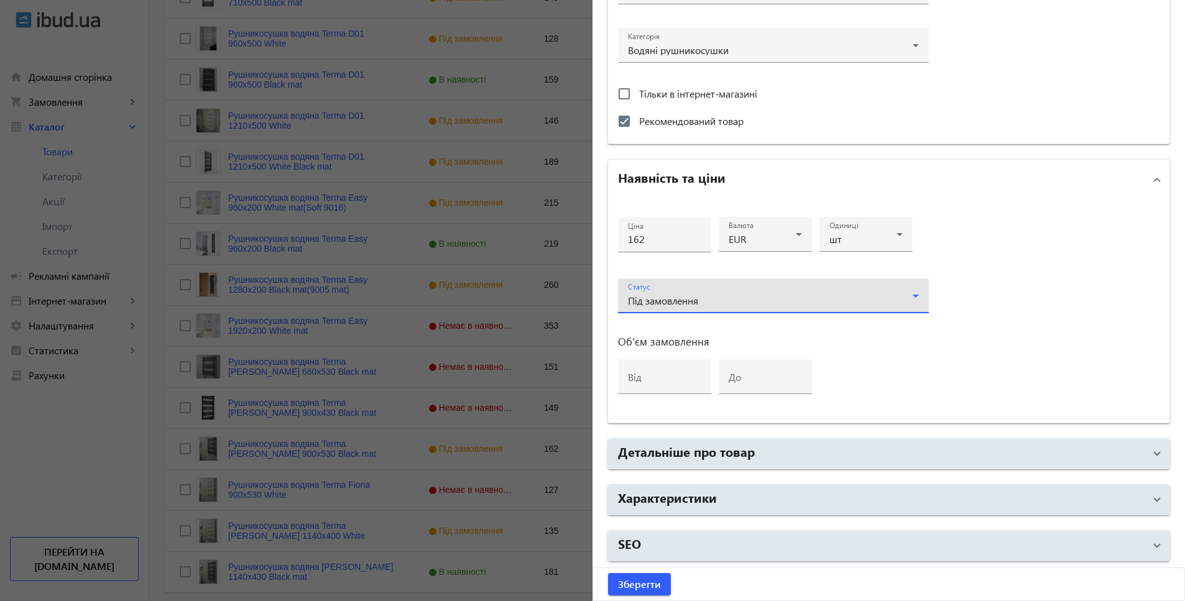
click at [719, 300] on div "Під замовлення" at bounding box center [770, 301] width 285 height 10
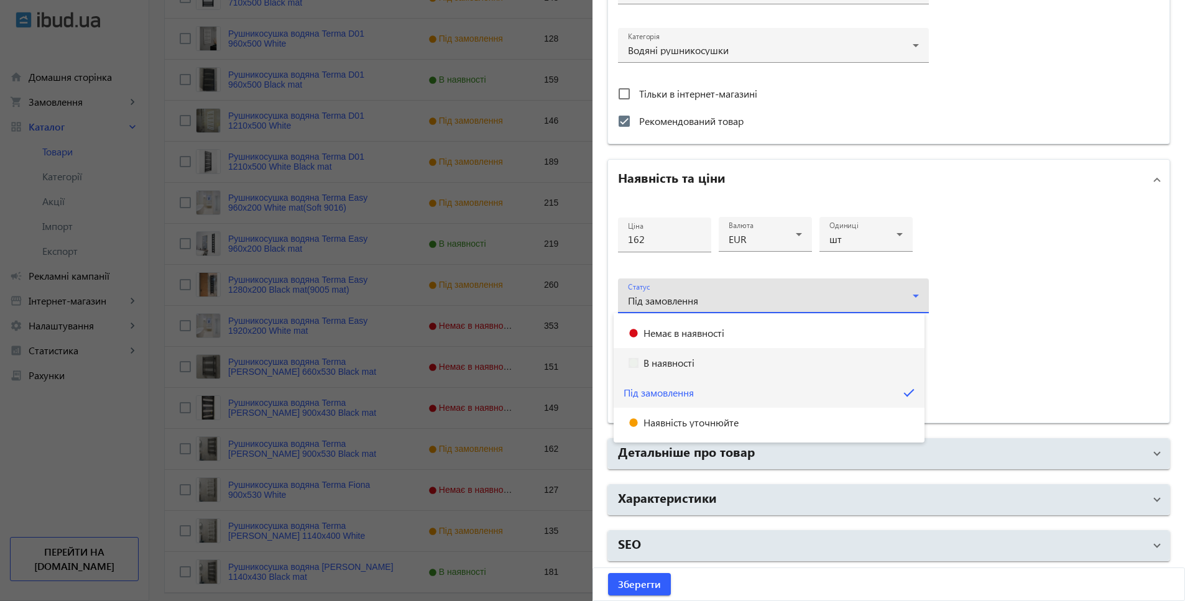
click at [668, 357] on mat-option "В наявності" at bounding box center [769, 363] width 311 height 30
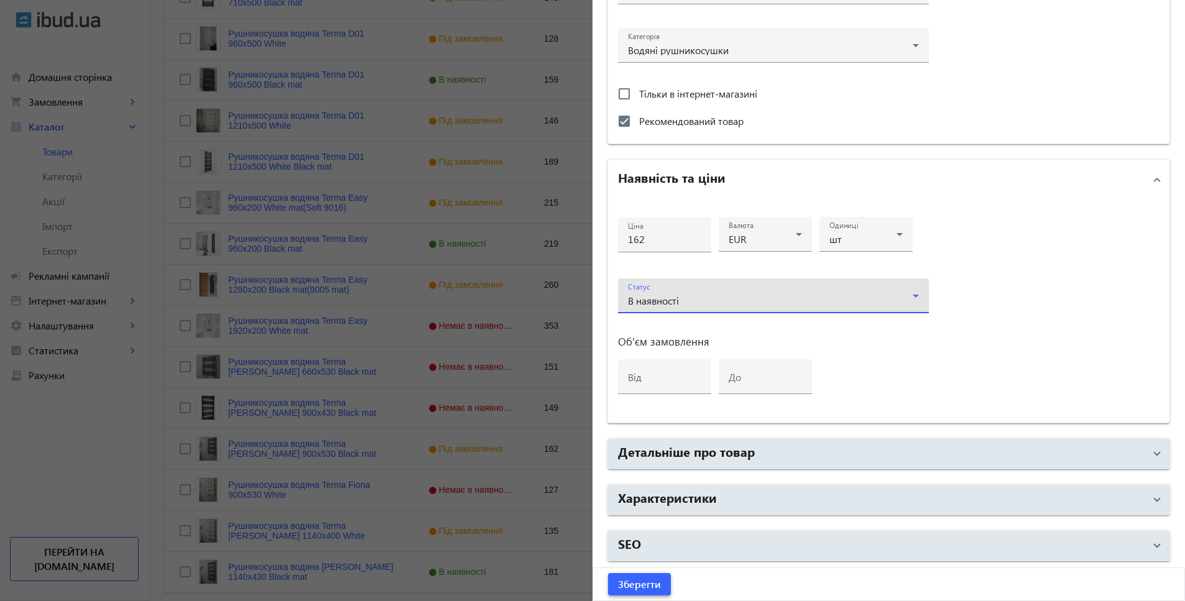
click at [623, 588] on span "Зберегти" at bounding box center [639, 585] width 43 height 14
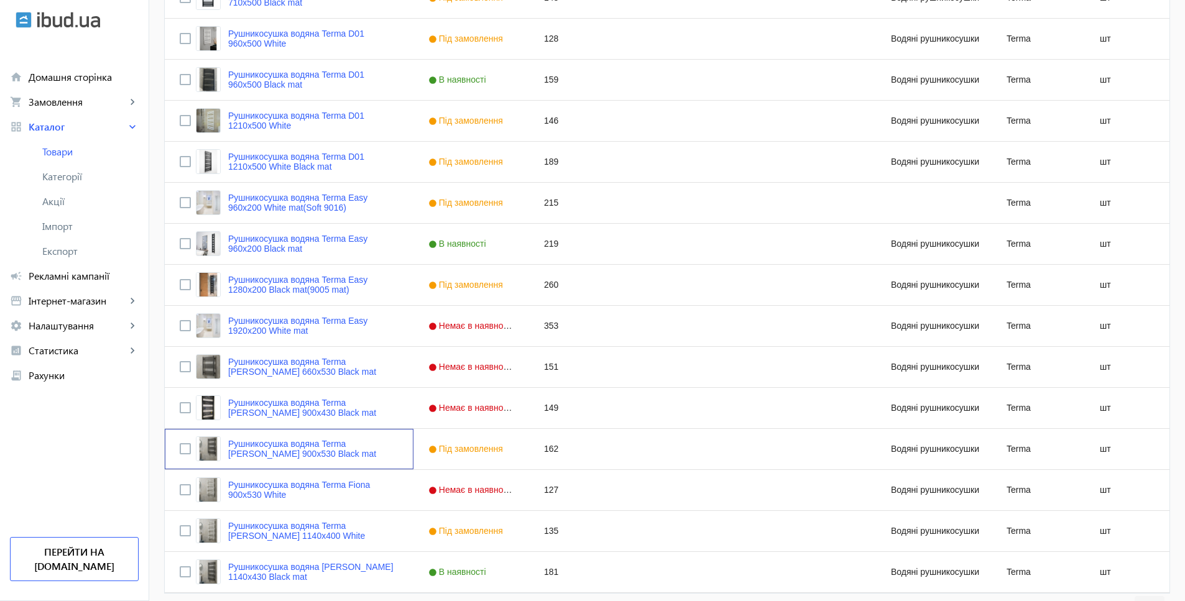
scroll to position [0, 0]
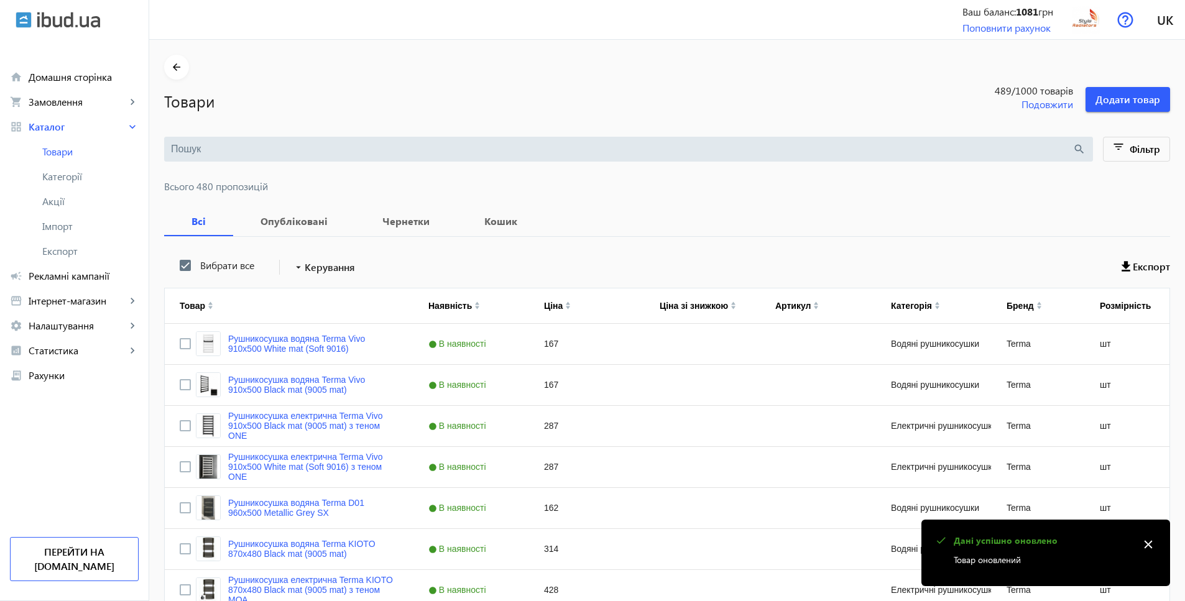
click at [95, 495] on div at bounding box center [592, 300] width 1185 height 601
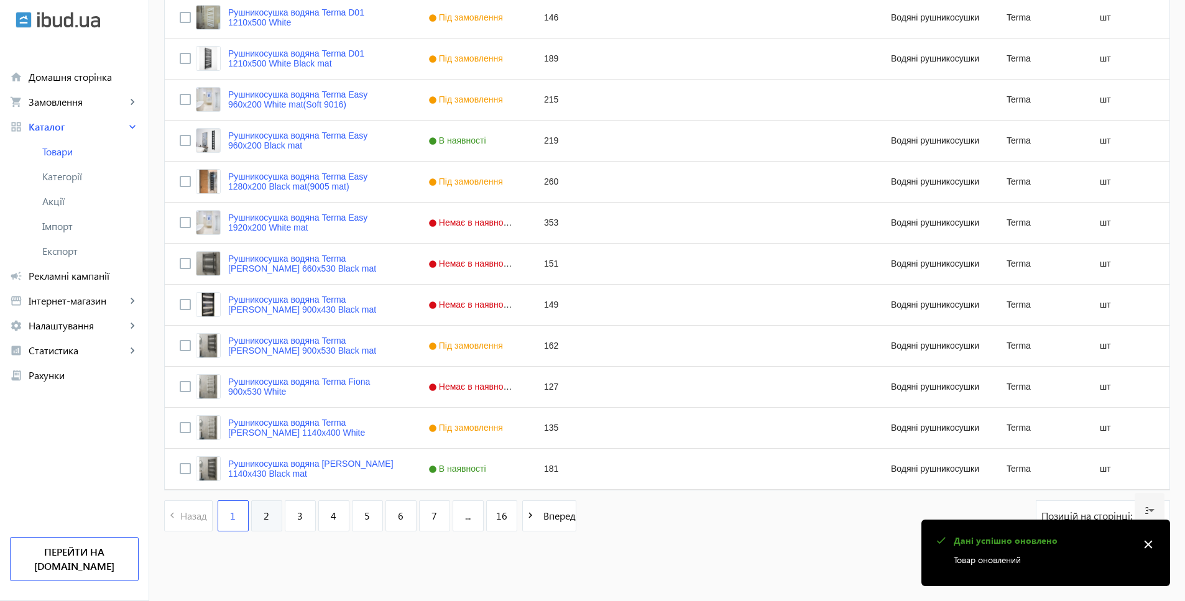
click at [265, 511] on link "2" at bounding box center [266, 515] width 31 height 31
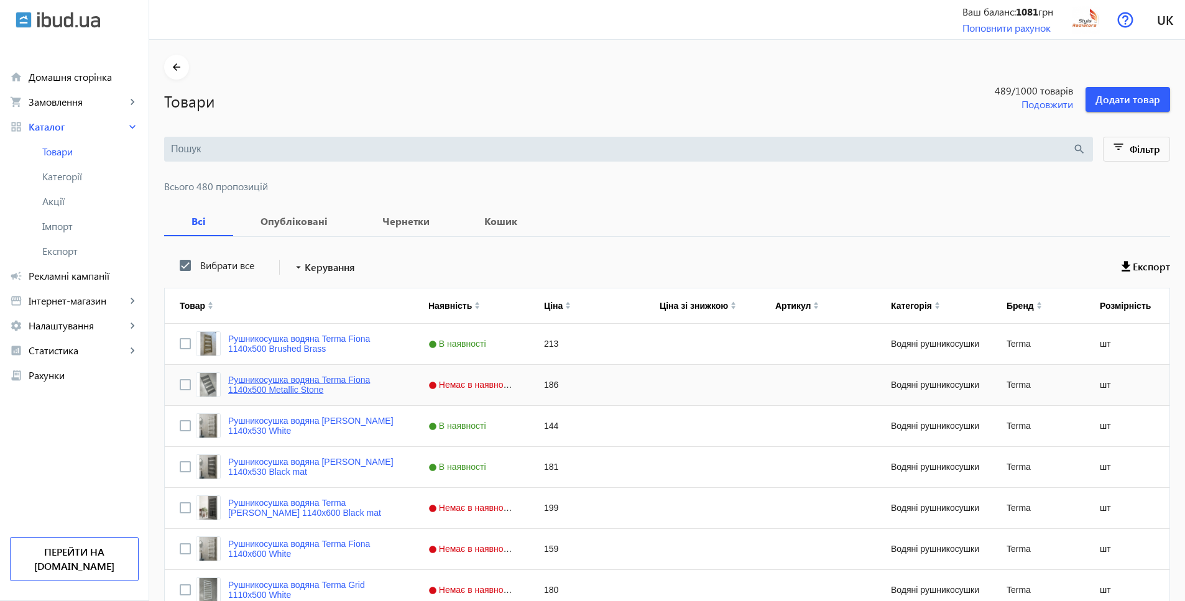
click at [285, 388] on link "Рушникосушка водяна Terma Fiona 1140x500 Metallic Stone" at bounding box center [313, 385] width 170 height 20
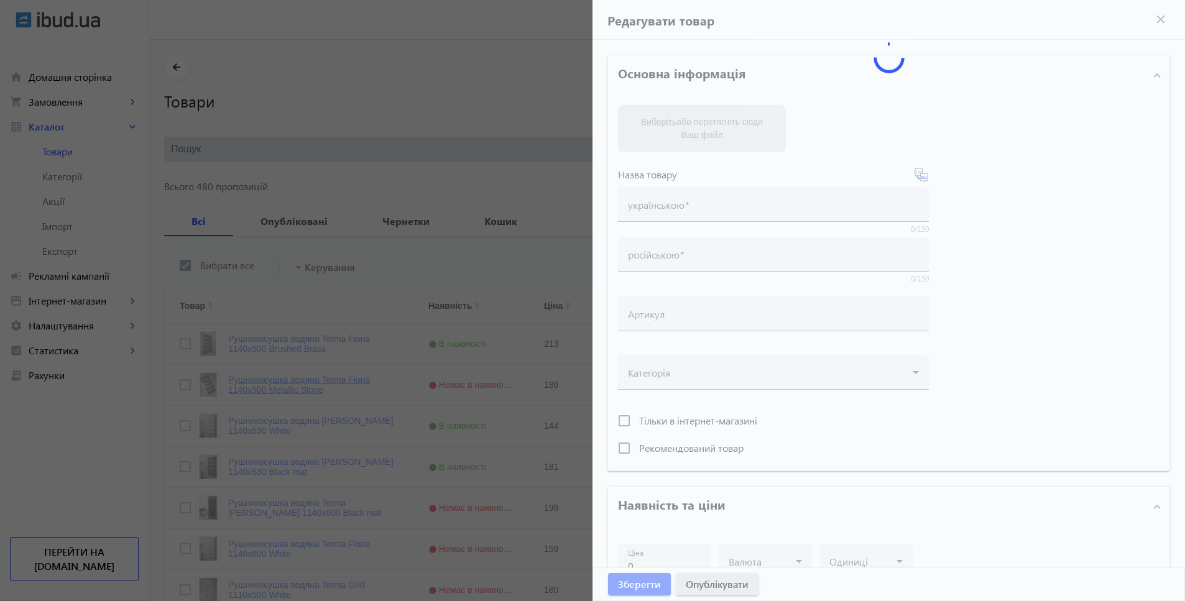
type input "Рушникосушка водяна Terma Fiona 1140x500 Metallic Stone"
type input "Полотенцесушитель водяной Terma Fiona 1140x500 Metallic Stone"
checkbox input "true"
type input "186"
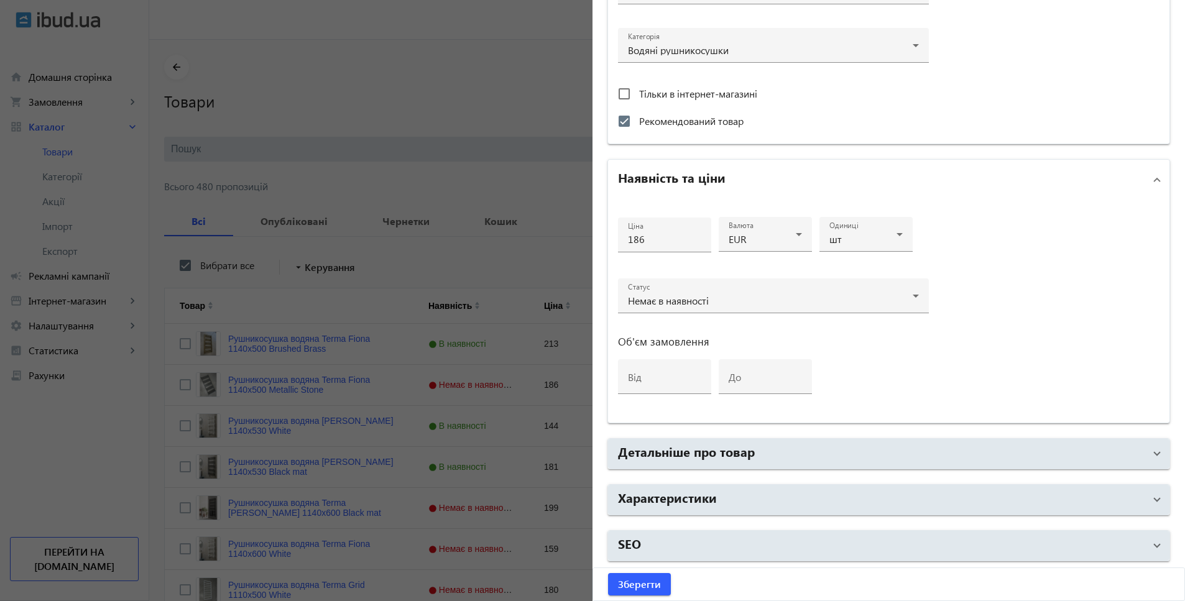
scroll to position [436, 0]
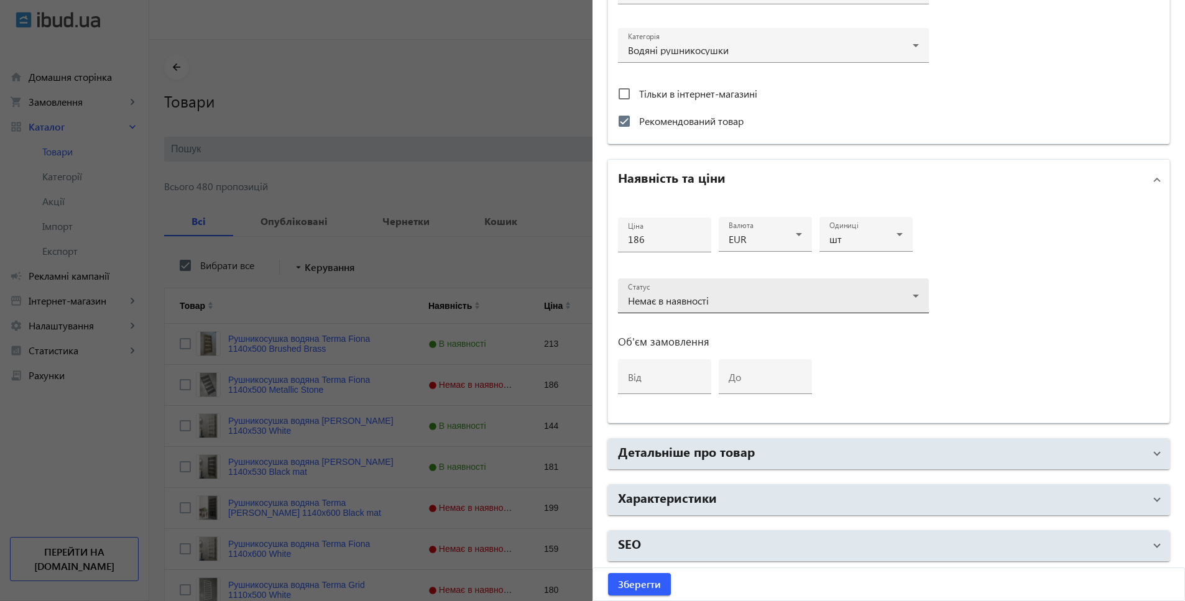
click at [661, 299] on span "Немає в наявності" at bounding box center [668, 300] width 81 height 13
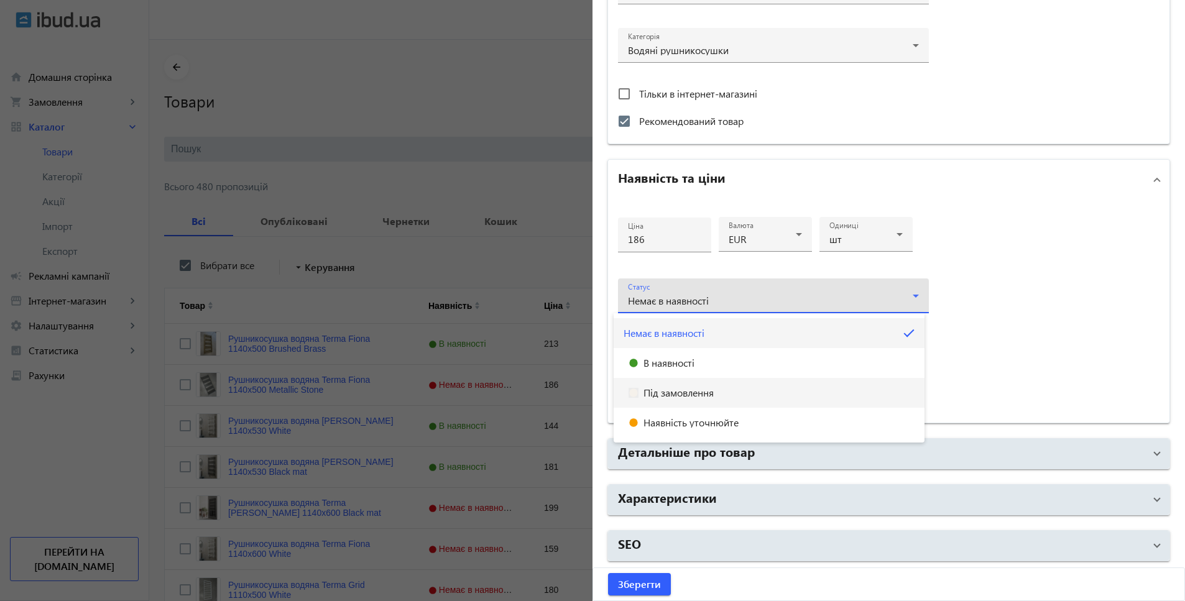
click at [661, 388] on span "Під замовлення" at bounding box center [678, 393] width 70 height 10
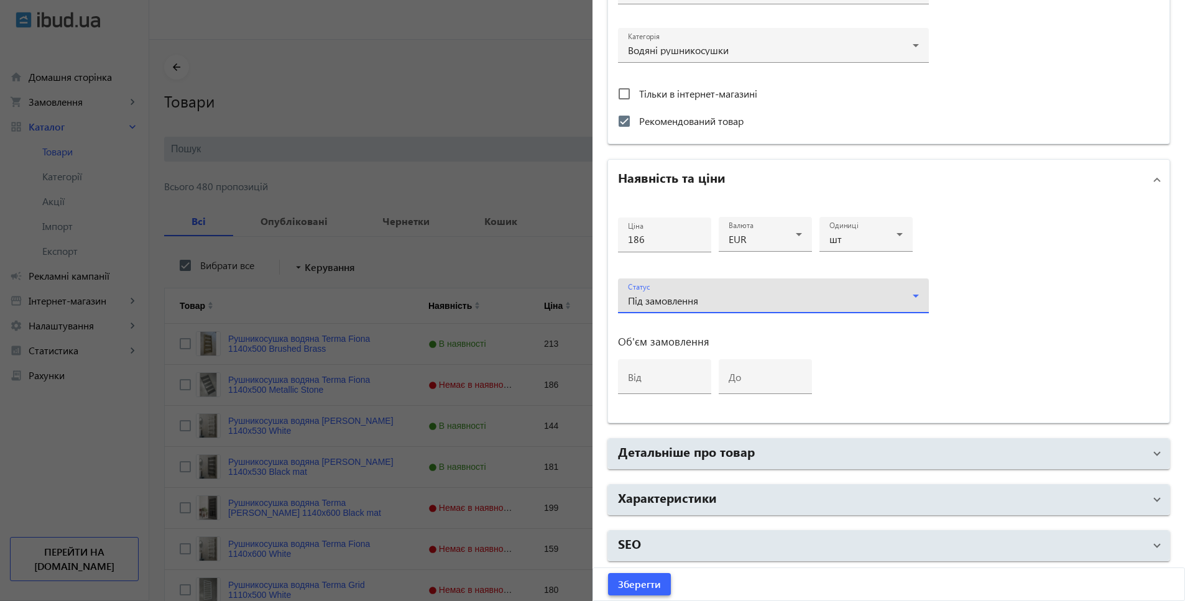
click at [645, 589] on span "Зберегти" at bounding box center [639, 585] width 43 height 14
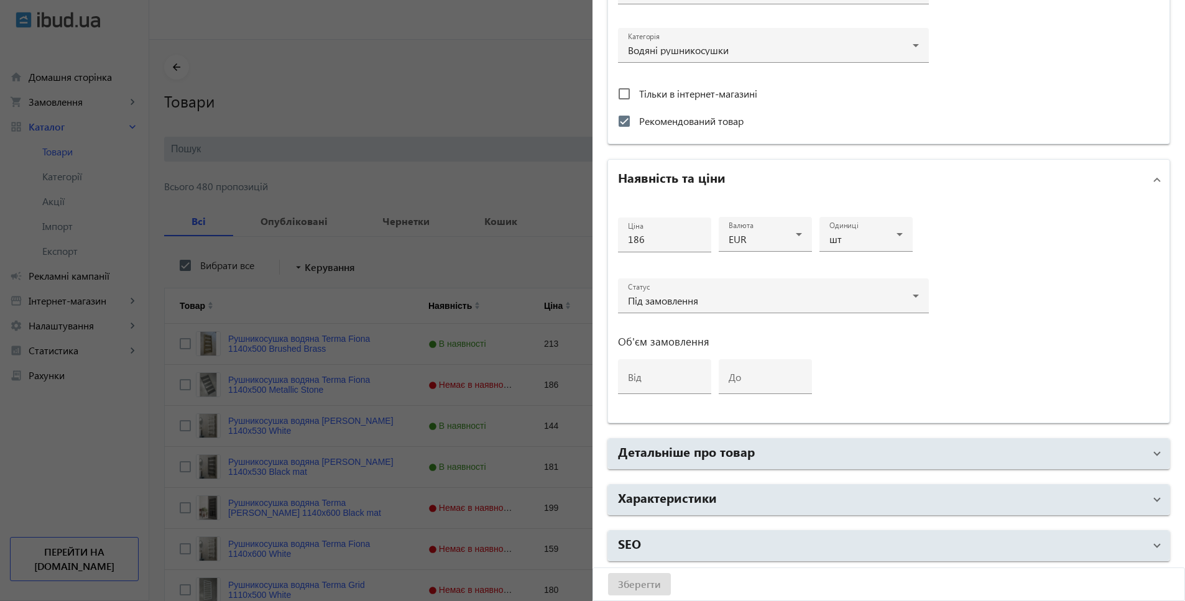
click at [123, 479] on div at bounding box center [592, 300] width 1185 height 601
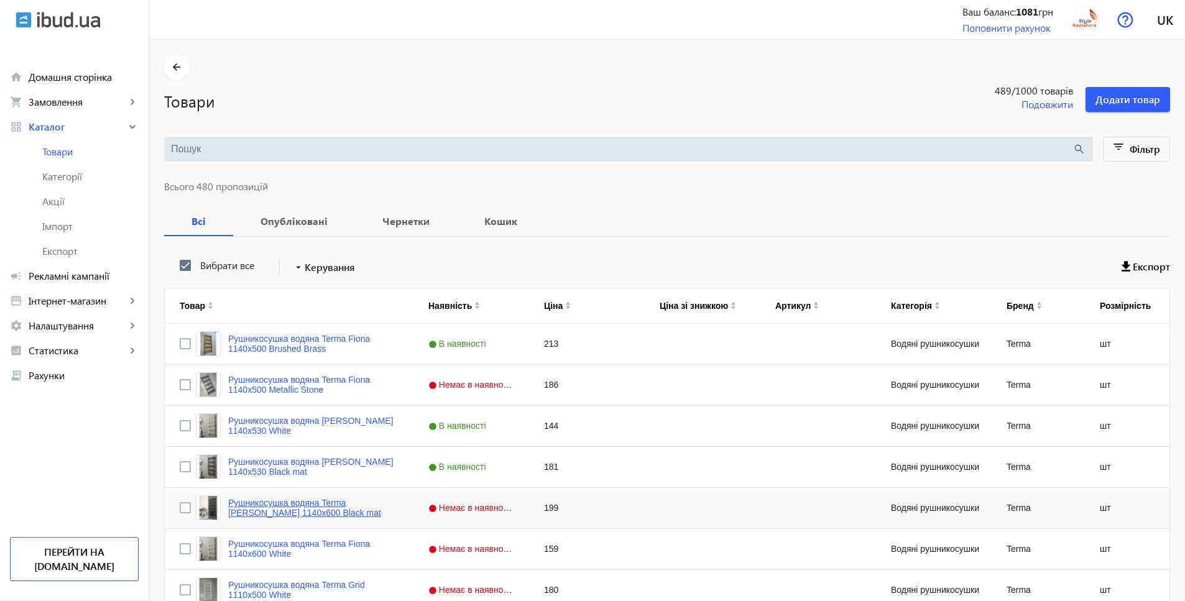
click at [344, 503] on link "Рушникосушка водяна Terma Fiona 1140x600 Black mat" at bounding box center [313, 508] width 170 height 20
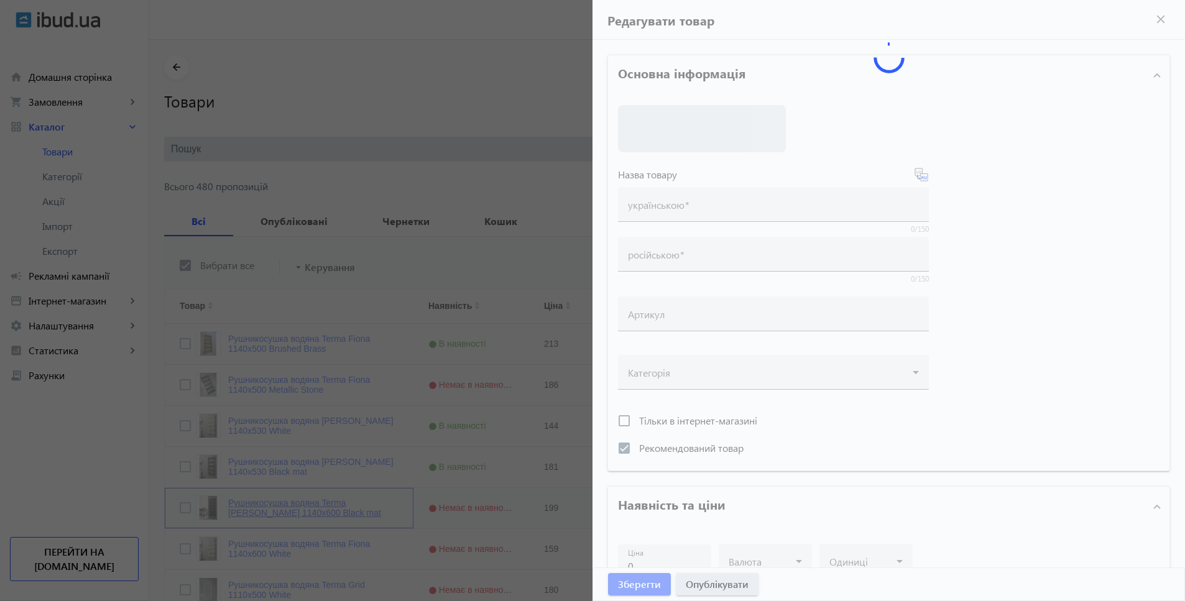
type input "Рушникосушка водяна Terma Fiona 1140x600 Black mat"
type input "Полотенцесушитель водяной Terma Fiona 1140x600 Black mat"
checkbox input "true"
type input "199"
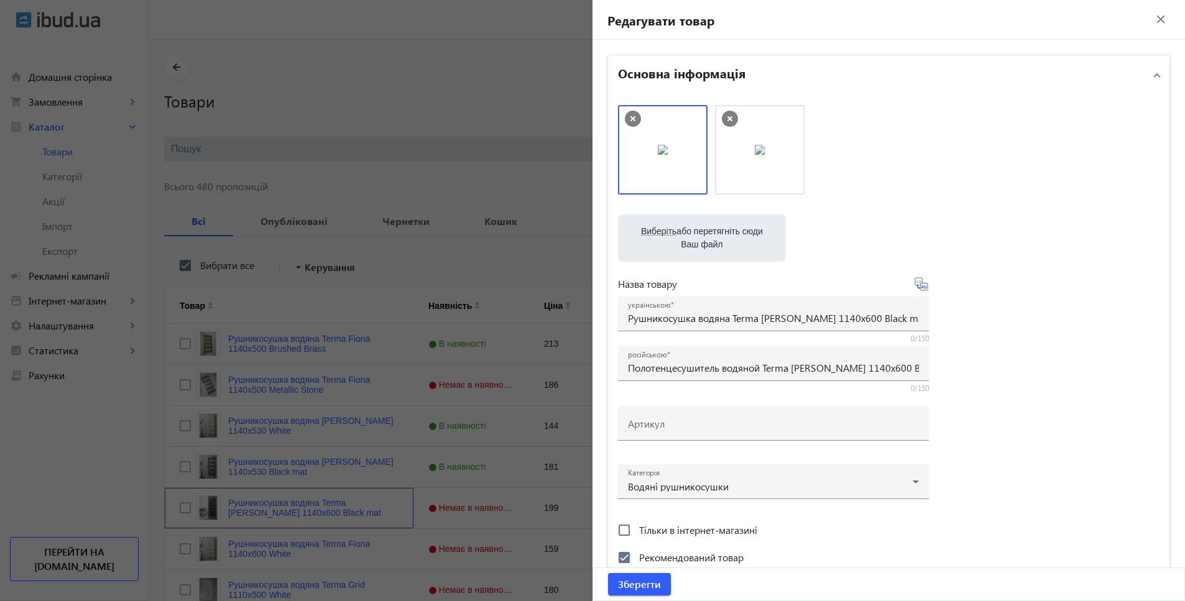
scroll to position [259, 0]
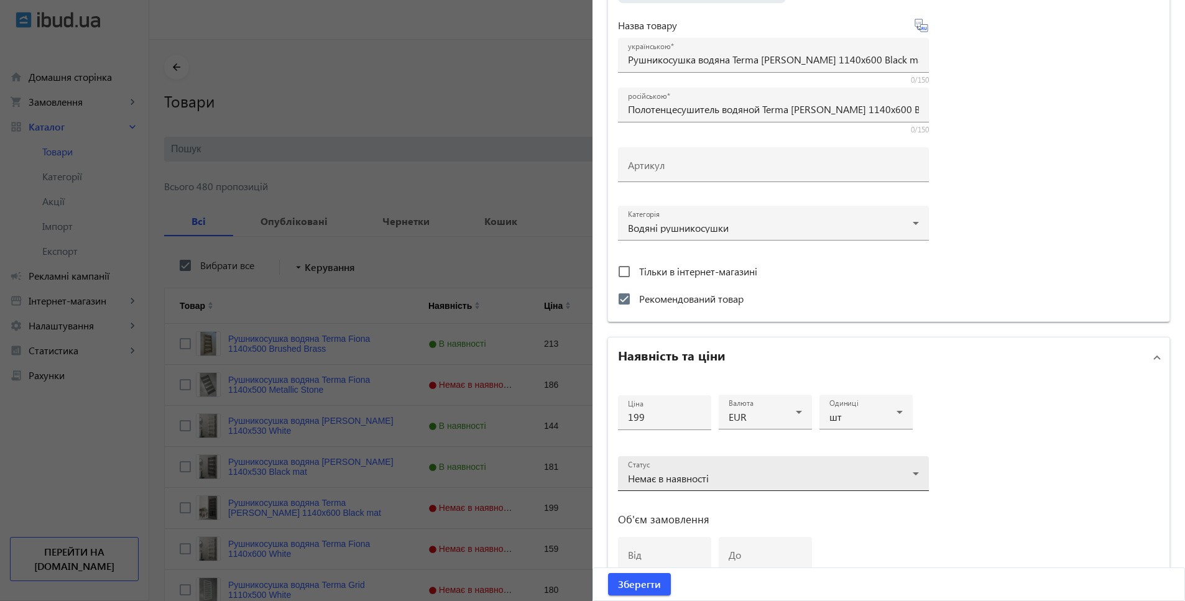
click at [701, 478] on span "Немає в наявності" at bounding box center [668, 478] width 81 height 13
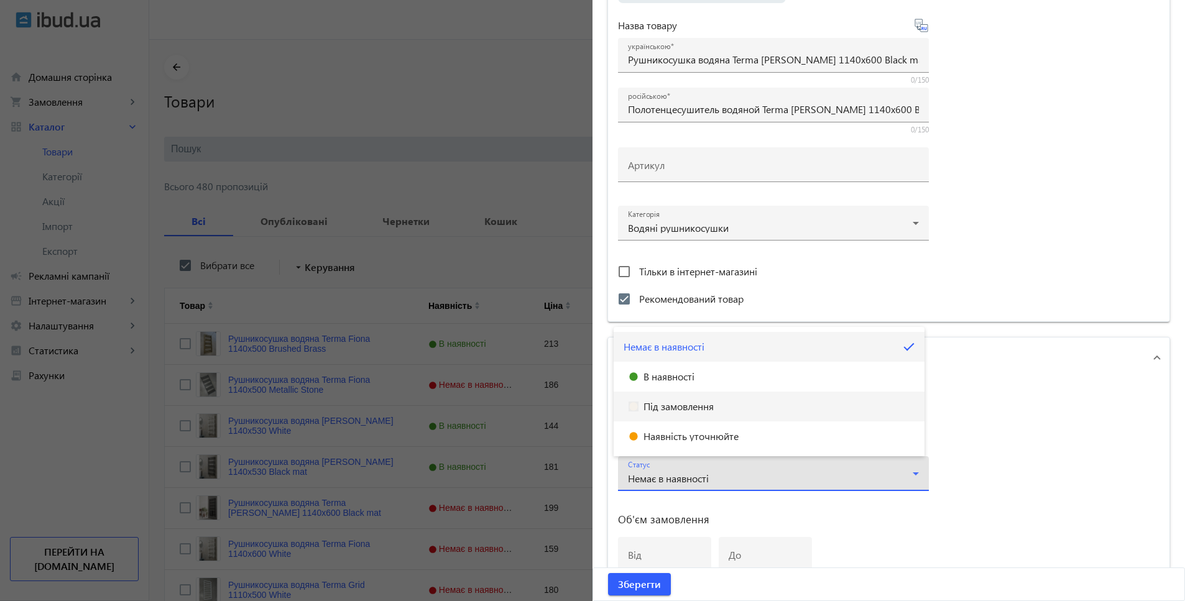
click at [681, 409] on span "Під замовлення" at bounding box center [678, 407] width 70 height 10
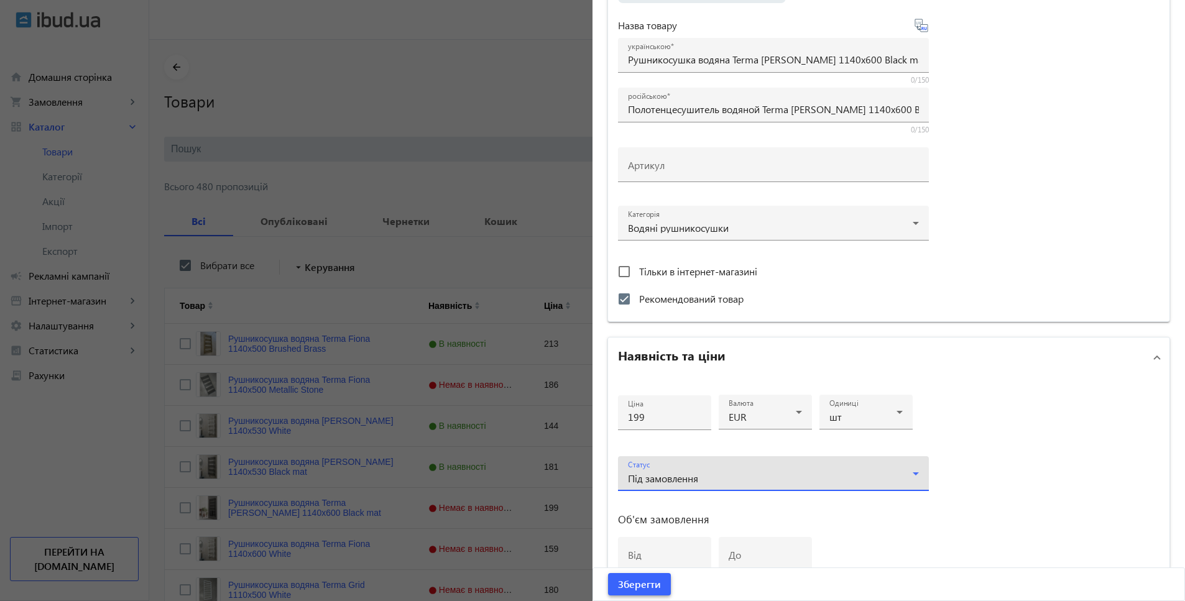
click at [655, 586] on span "Зберегти" at bounding box center [639, 585] width 43 height 14
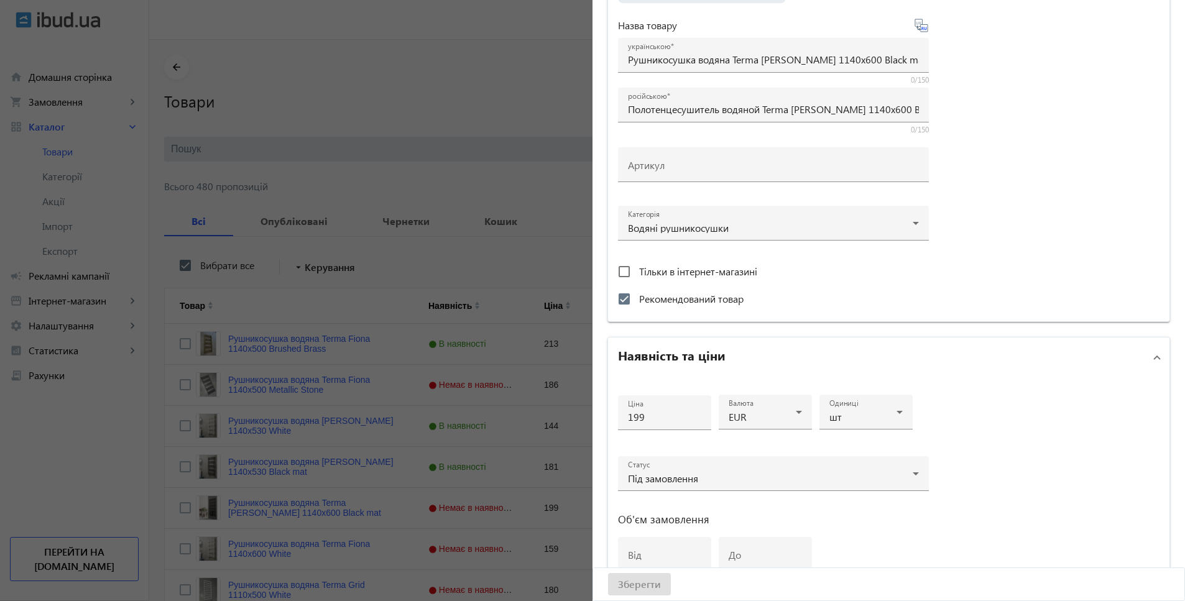
click at [412, 193] on div at bounding box center [592, 300] width 1185 height 601
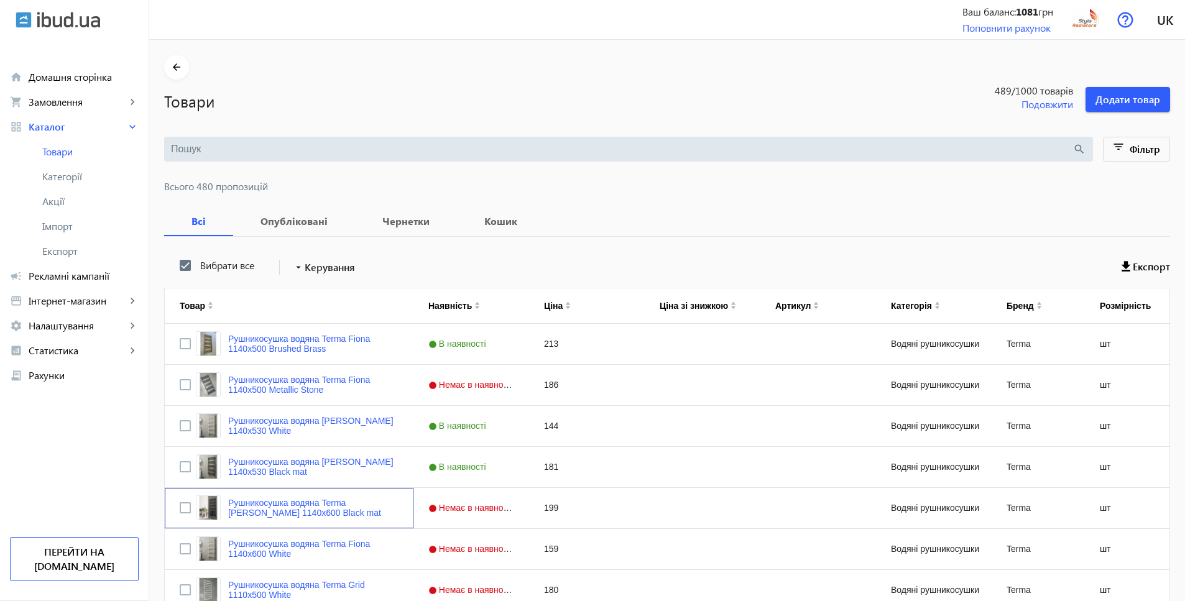
scroll to position [901, 0]
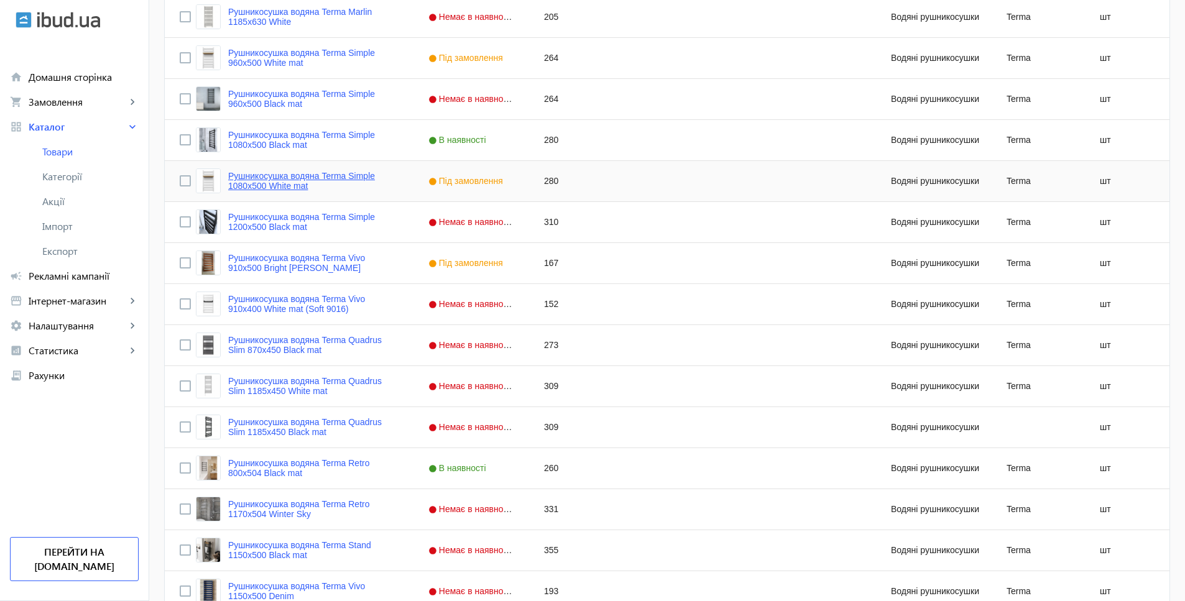
click at [351, 177] on link "Рушникосушка водяна Terma Simple 1080x500 White mat" at bounding box center [313, 181] width 170 height 20
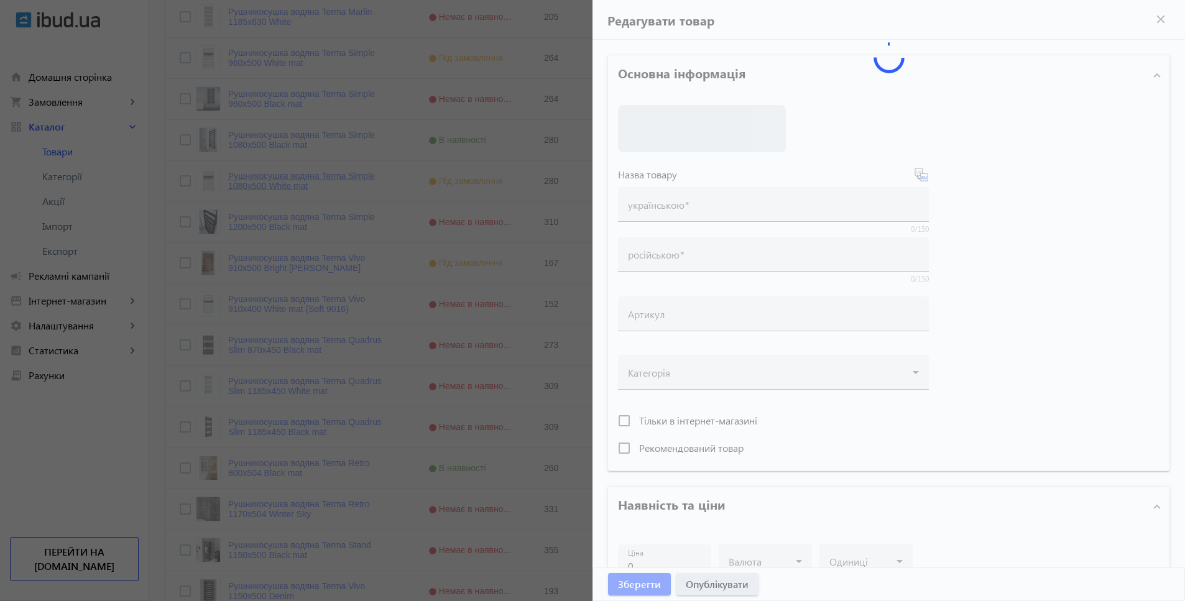
type input "Рушникосушка водяна Terma Simple 1080x500 White mat"
type input "Полотенцесушитель водяной Terma Simple 1080x500 White mat"
checkbox input "true"
type input "280"
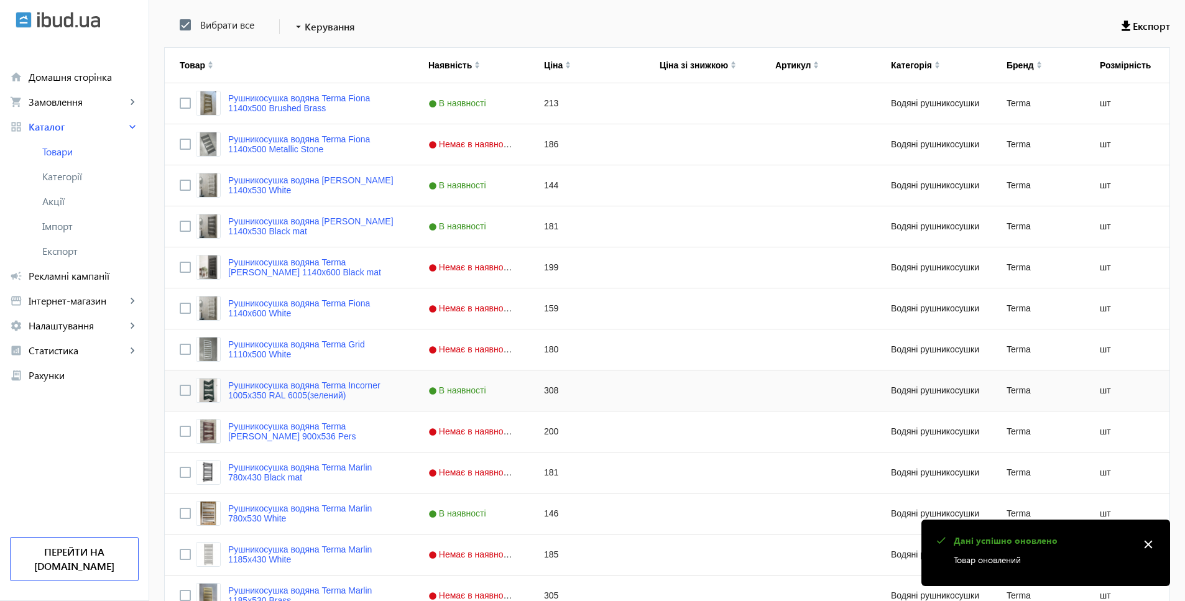
scroll to position [1065, 0]
